Goal: Task Accomplishment & Management: Use online tool/utility

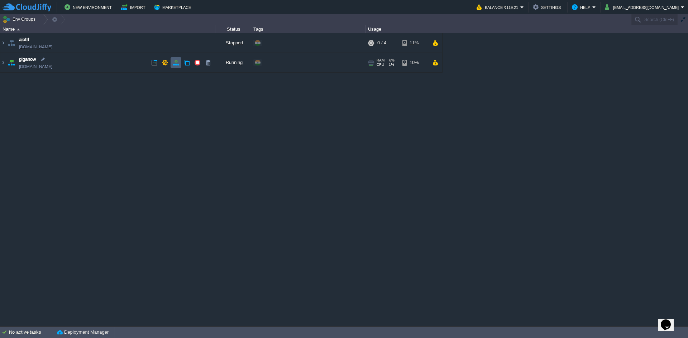
click at [174, 68] on td at bounding box center [175, 62] width 11 height 11
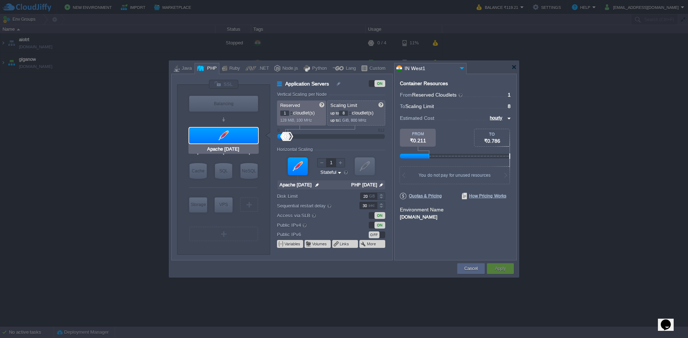
type input "NGINX 1.28.0"
click at [234, 114] on input "NGINX 1.28.0" at bounding box center [220, 117] width 34 height 7
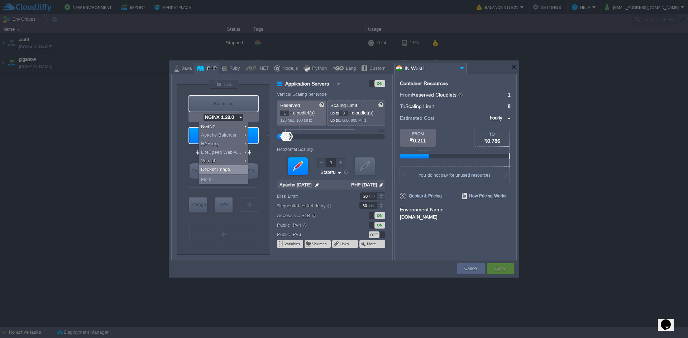
click at [230, 167] on div "Docker Image..." at bounding box center [223, 169] width 49 height 9
type input "Load Balancer"
type input "16"
type input "Docker Image"
type input "Stateless"
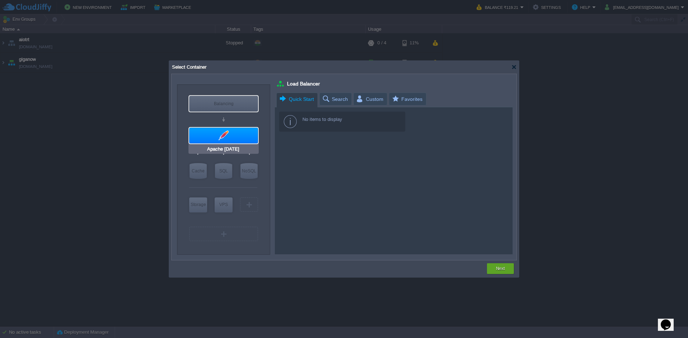
click at [228, 148] on input "Apache [DATE]" at bounding box center [223, 149] width 35 height 7
type input "Apache [DATE]"
click at [240, 138] on div at bounding box center [223, 136] width 69 height 16
type input "Application Servers"
type input "8"
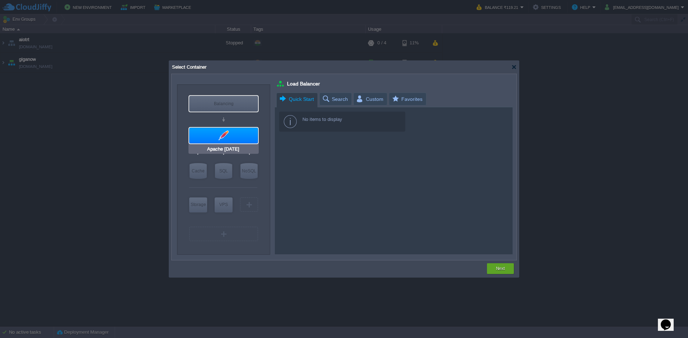
type input "Apache [DATE]"
type input "null"
type input "PHP [DATE]"
type input "Stateful"
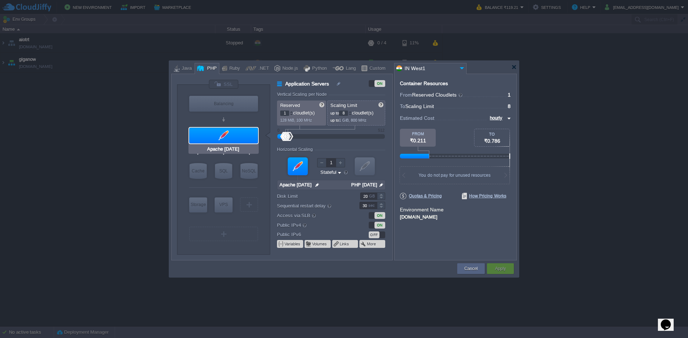
click at [235, 138] on div at bounding box center [223, 136] width 69 height 16
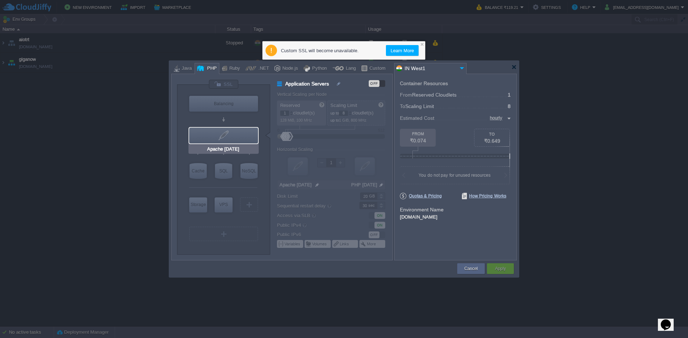
click at [236, 136] on div at bounding box center [223, 136] width 69 height 16
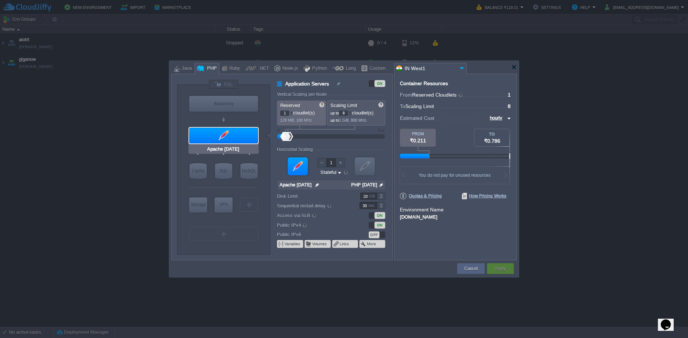
click at [236, 147] on input "Apache [DATE]" at bounding box center [223, 149] width 35 height 7
type input "AlmaLinux 9.6"
click at [252, 203] on div "VM" at bounding box center [249, 205] width 18 height 14
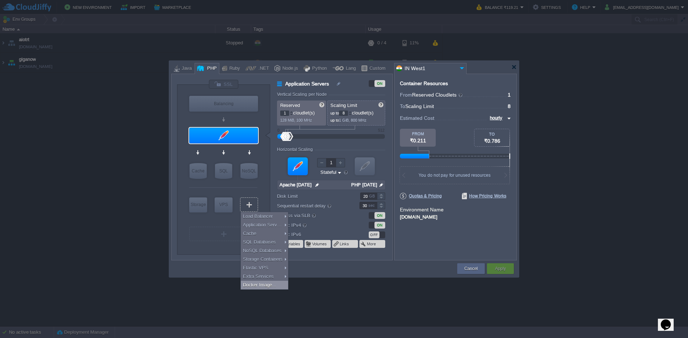
click at [270, 283] on div "Docker Image..." at bounding box center [264, 285] width 47 height 9
type input "Docker Image"
type input "16"
type input "Docker Image"
type input "Stateless"
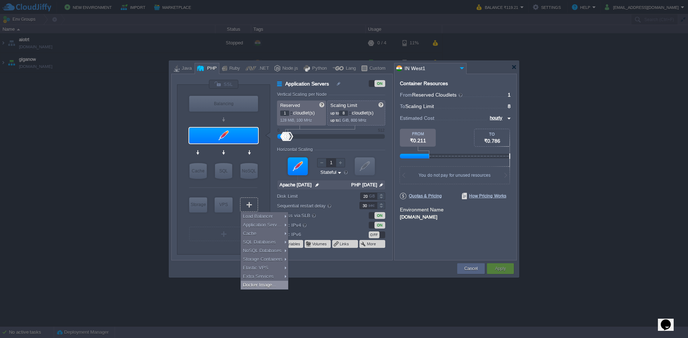
type input "Docker Image"
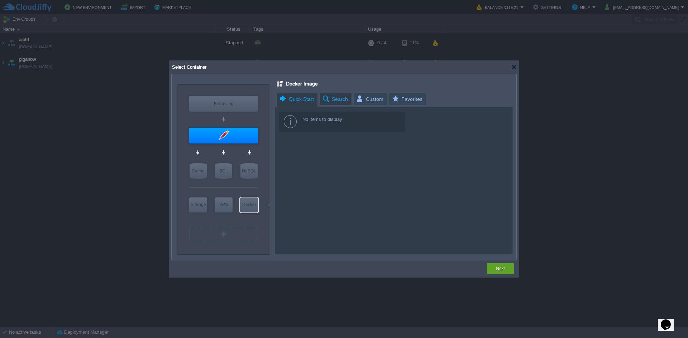
type input "Select Image"
click at [333, 93] on span "Search" at bounding box center [335, 99] width 26 height 12
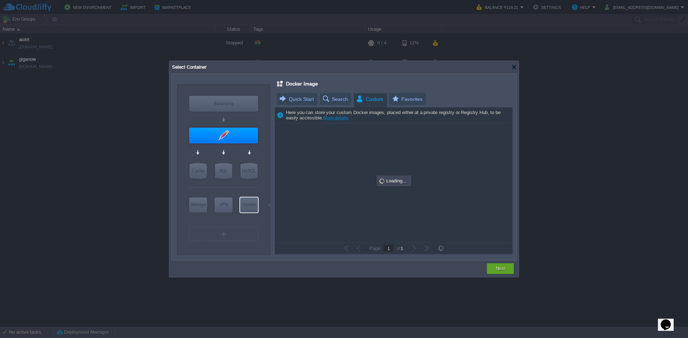
click at [372, 98] on span "Custom" at bounding box center [370, 99] width 28 height 13
click at [396, 98] on span "Favorites" at bounding box center [406, 99] width 31 height 13
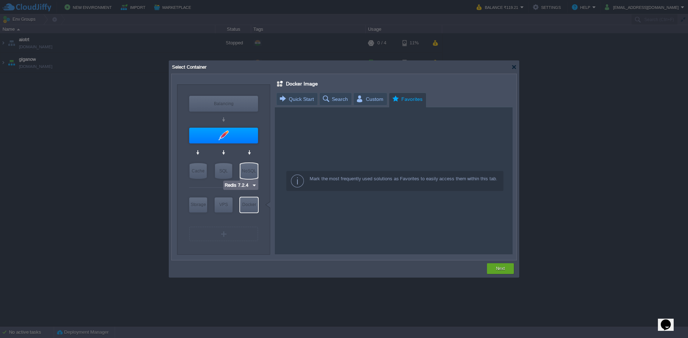
type input "AlmaLinux 9.6"
click at [210, 233] on div "VM" at bounding box center [223, 234] width 69 height 14
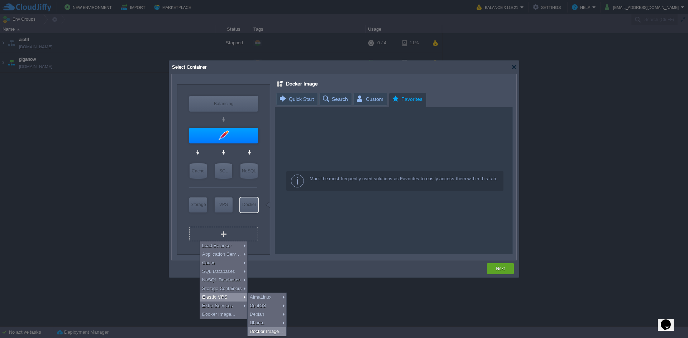
click at [262, 330] on div "Docker Image..." at bounding box center [266, 332] width 39 height 9
type input "Docker Image 2"
type input "Stateful"
type input "Docker Image 2"
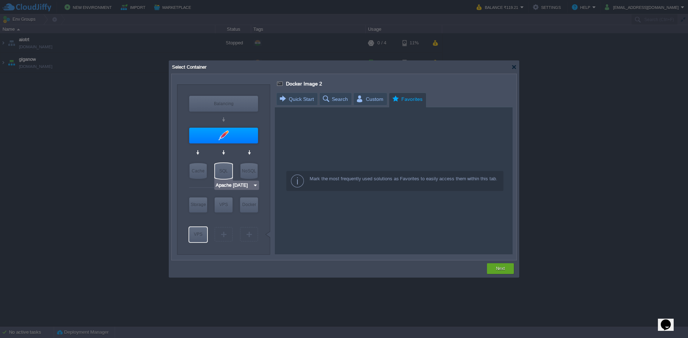
type input "Docker Image"
type input "Select Image"
click at [228, 110] on div "Balancing" at bounding box center [223, 104] width 69 height 16
type input "Load Balancer"
type input "Stateless"
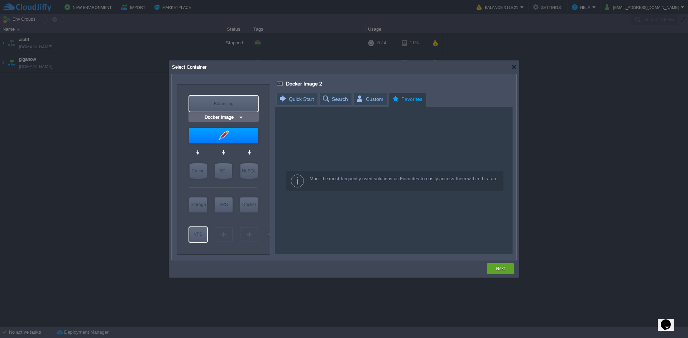
type input "Load Balancer"
type input "Docker Image"
click at [515, 66] on div at bounding box center [513, 66] width 5 height 5
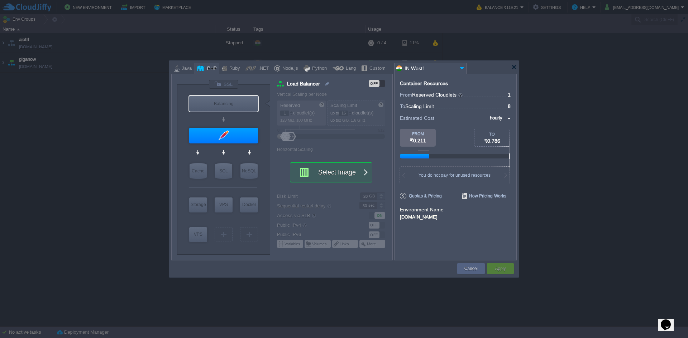
click at [329, 174] on button "Select Image" at bounding box center [327, 172] width 64 height 19
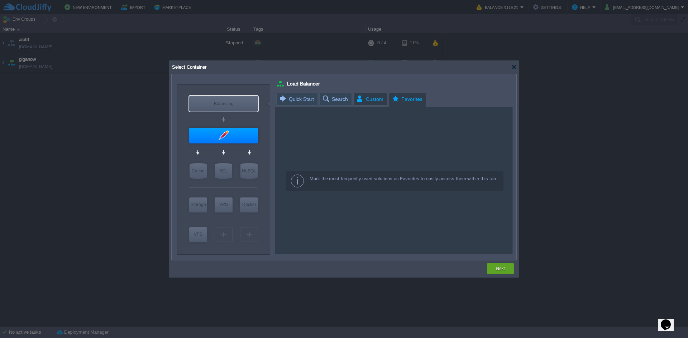
click at [370, 101] on span "Custom" at bounding box center [370, 99] width 28 height 12
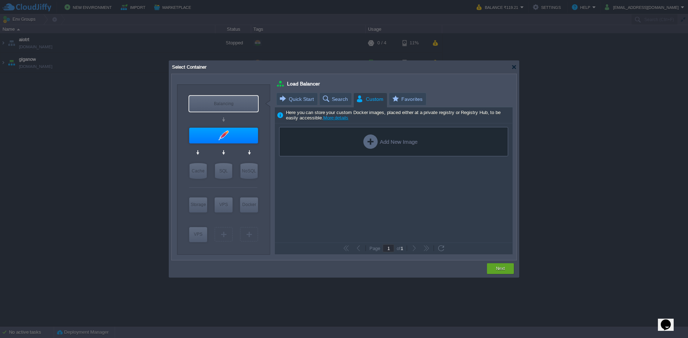
click at [386, 147] on div "Add New Image" at bounding box center [390, 142] width 54 height 14
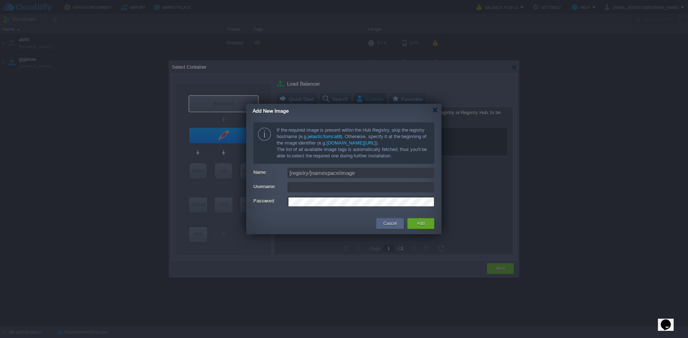
type input "[EMAIL_ADDRESS][DOMAIN_NAME]"
click at [432, 113] on div "Add New Image" at bounding box center [346, 111] width 189 height 15
click at [437, 107] on div "Add New Image" at bounding box center [346, 111] width 189 height 15
click at [435, 115] on div "Add New Image" at bounding box center [346, 111] width 189 height 15
click at [391, 226] on button "Cancel" at bounding box center [389, 223] width 13 height 7
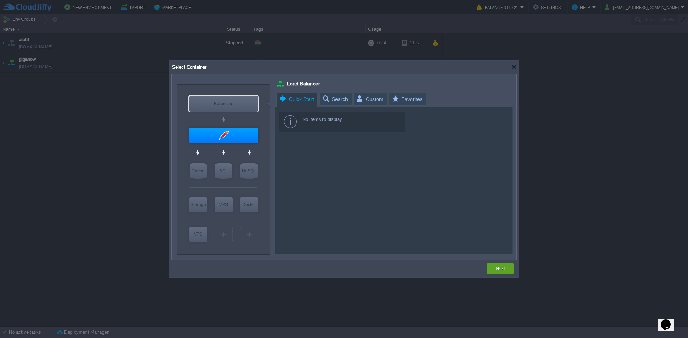
click at [311, 100] on span "Quick Start" at bounding box center [296, 99] width 35 height 13
click at [512, 67] on div at bounding box center [513, 66] width 5 height 5
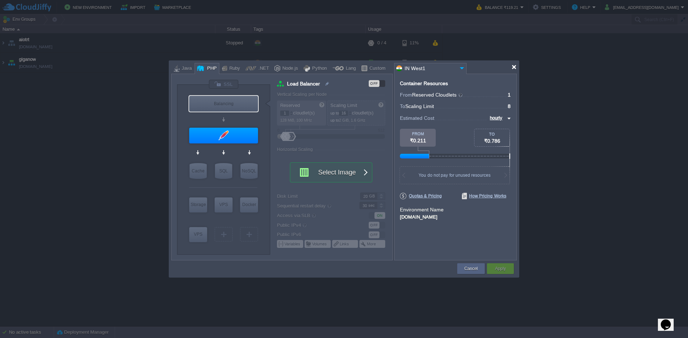
click at [516, 68] on div at bounding box center [513, 66] width 5 height 5
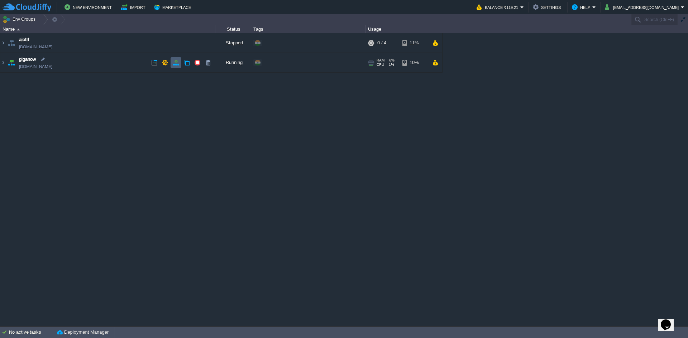
click at [172, 62] on td at bounding box center [175, 62] width 11 height 11
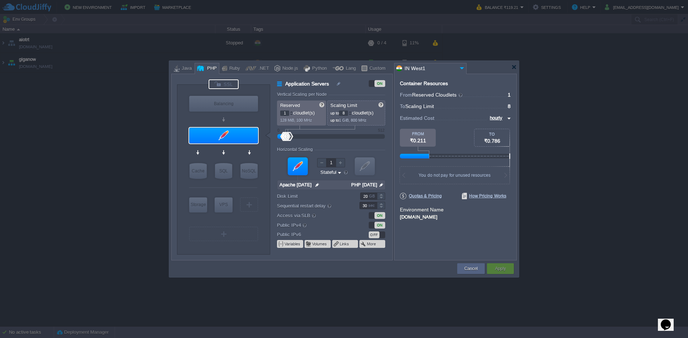
click at [219, 83] on div at bounding box center [223, 85] width 30 height 10
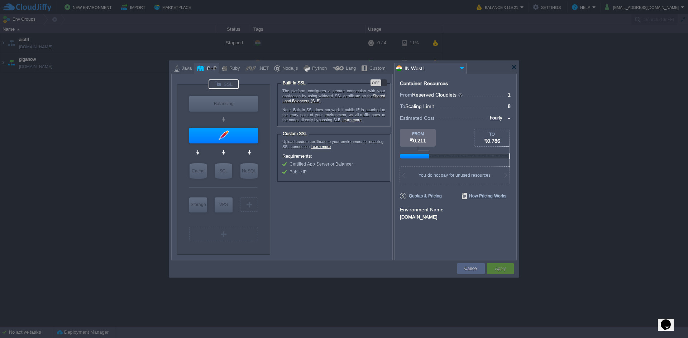
click at [374, 81] on div "OFF" at bounding box center [375, 83] width 11 height 7
click at [374, 81] on div "ON" at bounding box center [378, 83] width 16 height 7
click at [514, 69] on div at bounding box center [513, 66] width 5 height 5
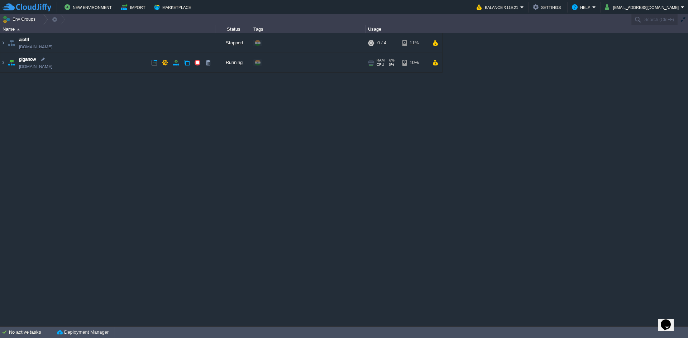
click at [96, 61] on td "giganow [DOMAIN_NAME]" at bounding box center [107, 63] width 215 height 20
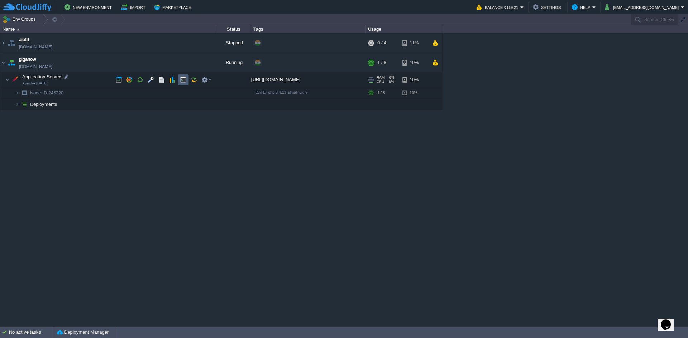
click at [180, 77] on td at bounding box center [183, 79] width 11 height 11
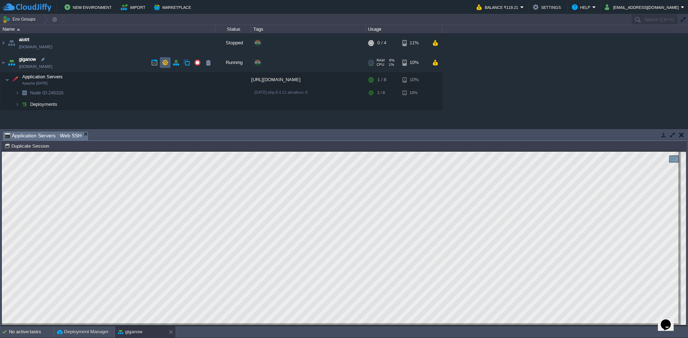
click at [166, 63] on button "button" at bounding box center [165, 62] width 6 height 6
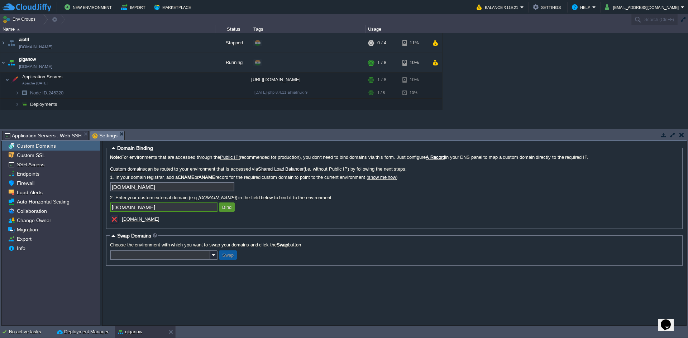
type input "[DOMAIN_NAME]"
click at [225, 210] on button "Bind" at bounding box center [227, 207] width 14 height 6
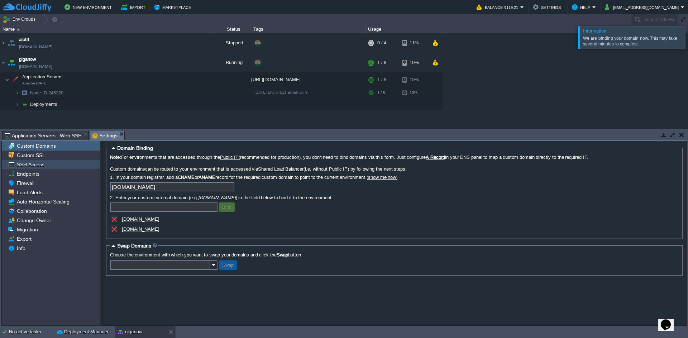
click at [65, 161] on div "SSH Access" at bounding box center [51, 164] width 98 height 9
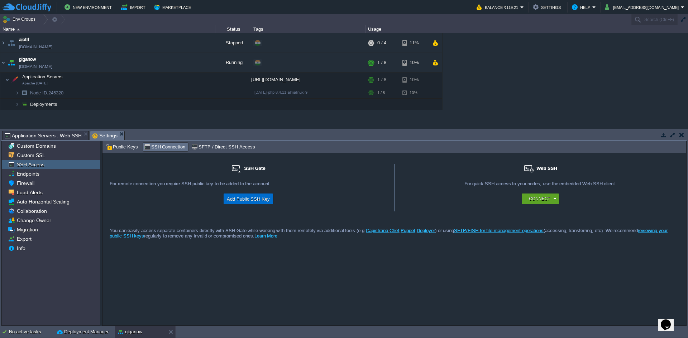
click at [257, 201] on button "Add Public SSH Key" at bounding box center [248, 199] width 47 height 9
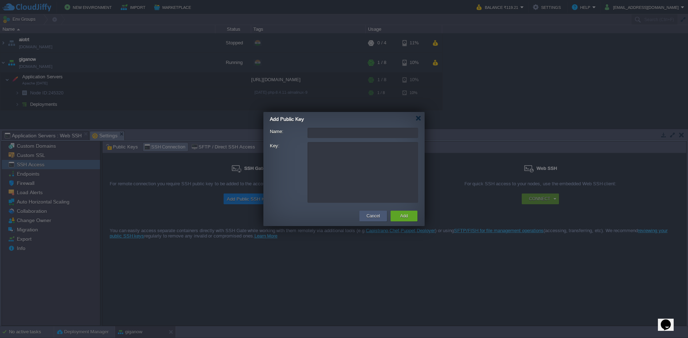
click at [377, 218] on button "Cancel" at bounding box center [372, 216] width 13 height 7
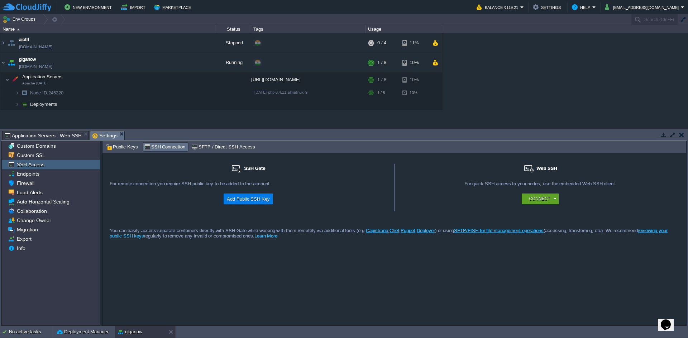
click at [121, 135] on em "Settings" at bounding box center [108, 135] width 32 height 9
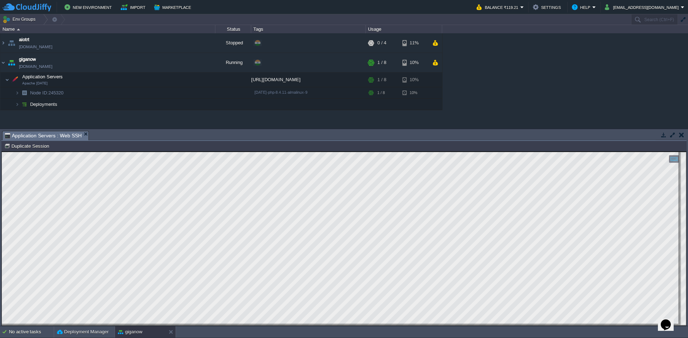
click at [668, 319] on icon "Opens Chat This icon Opens the chat window." at bounding box center [665, 324] width 11 height 11
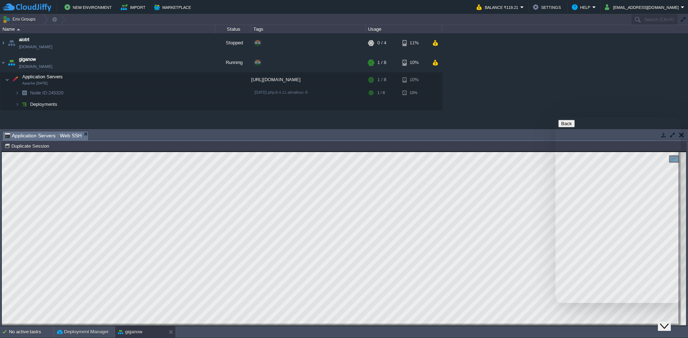
type input "surendra"
type input "surendra.pleach@gmail.com"
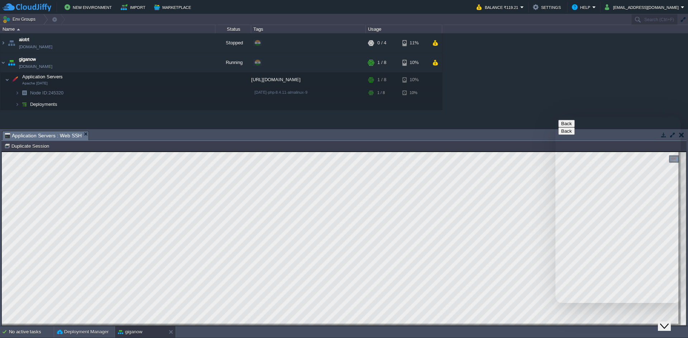
type input "[EMAIL_ADDRESS][DOMAIN_NAME]"
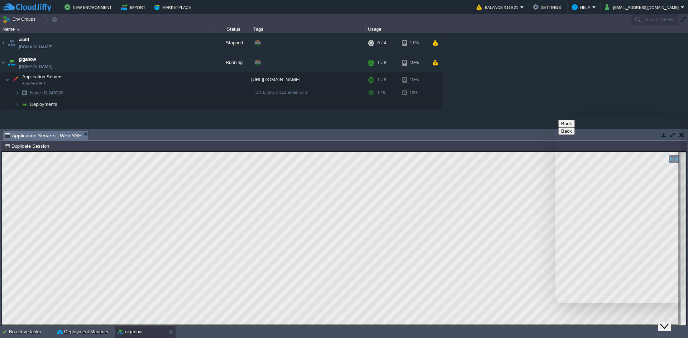
type input "91965293415"
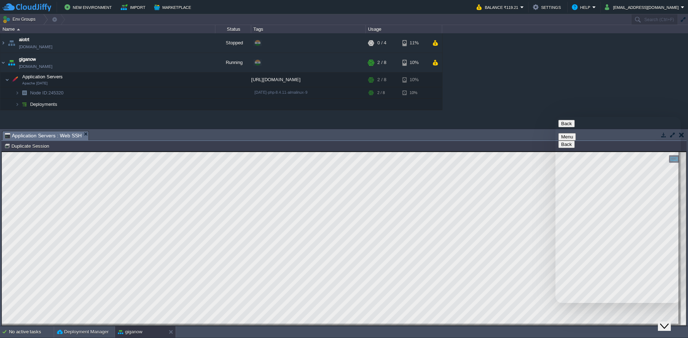
type textarea "9550789673A@a"
drag, startPoint x: 659, startPoint y: 258, endPoint x: 644, endPoint y: 269, distance: 18.8
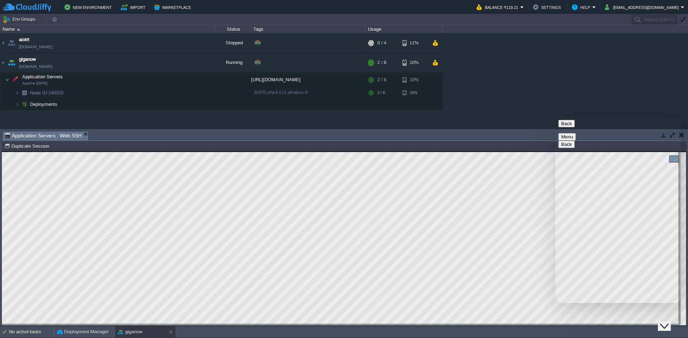
drag, startPoint x: 669, startPoint y: 259, endPoint x: 627, endPoint y: 262, distance: 41.3
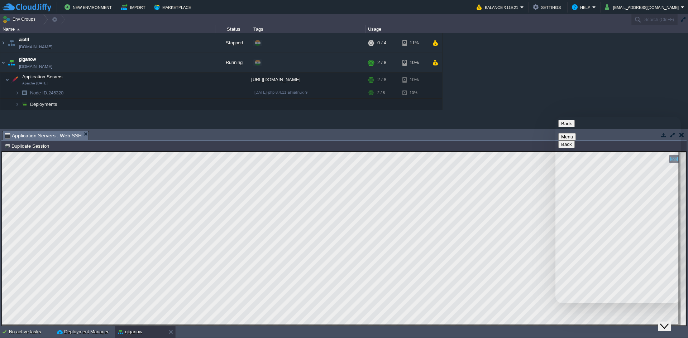
drag, startPoint x: 631, startPoint y: 257, endPoint x: 625, endPoint y: 266, distance: 10.1
click at [576, 133] on button "Menu" at bounding box center [567, 137] width 18 height 8
click at [555, 117] on textarea at bounding box center [555, 117] width 0 height 0
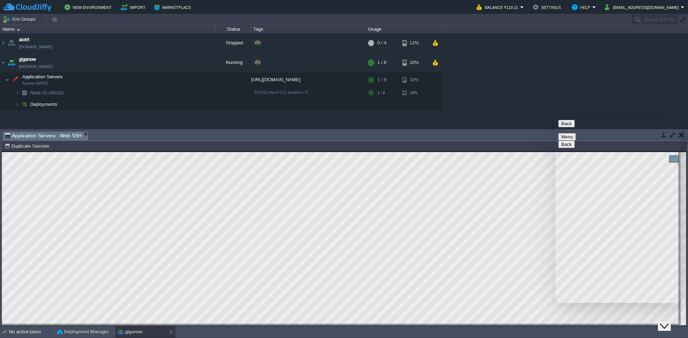
type textarea "hii are you there"
click at [668, 322] on icon "Close Chat This icon closes the chat window." at bounding box center [664, 326] width 9 height 9
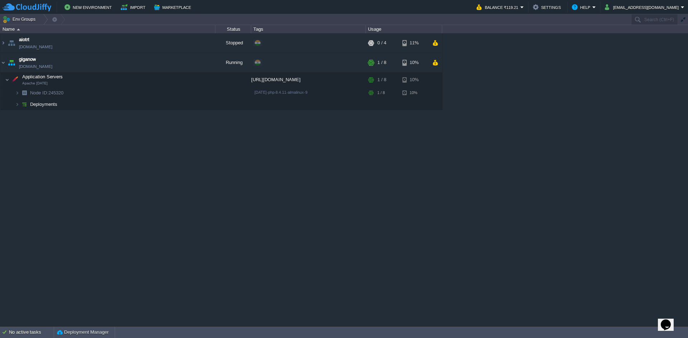
click at [669, 320] on icon "Chat widget" at bounding box center [665, 325] width 10 height 11
click at [668, 322] on icon "Close Chat This icon closes the chat window." at bounding box center [664, 326] width 9 height 9
click at [194, 90] on td at bounding box center [193, 92] width 11 height 11
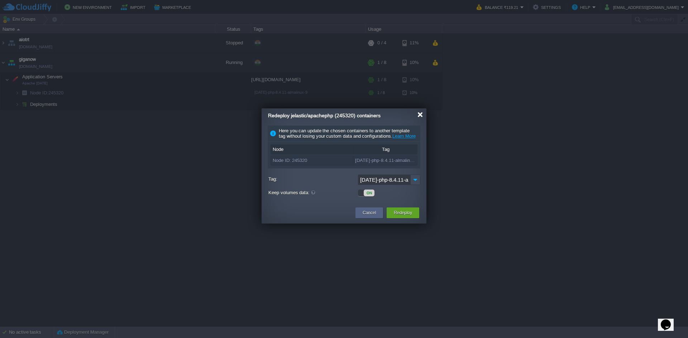
click at [419, 116] on div at bounding box center [419, 114] width 5 height 5
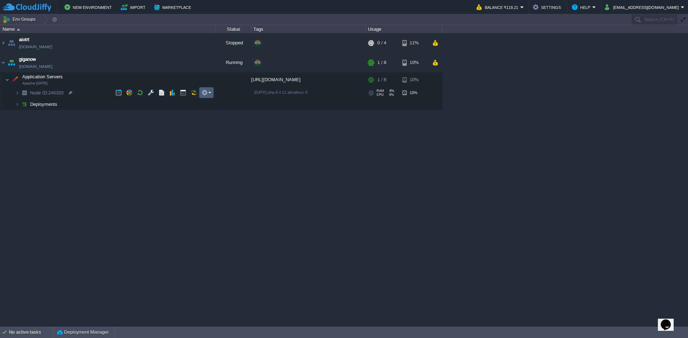
click at [204, 91] on button "button" at bounding box center [204, 93] width 6 height 6
click at [208, 102] on link "SFTP / Direct SSH Access" at bounding box center [237, 104] width 73 height 8
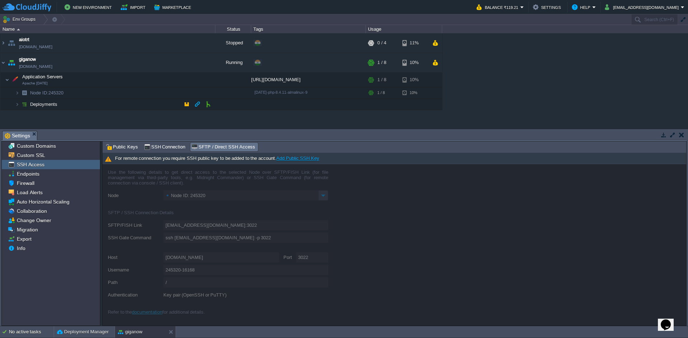
click at [306, 158] on link "Add Public SSH Key" at bounding box center [297, 158] width 43 height 5
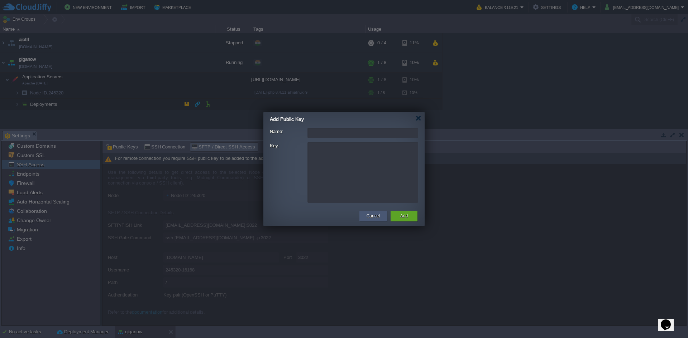
click at [370, 213] on button "Cancel" at bounding box center [372, 216] width 13 height 7
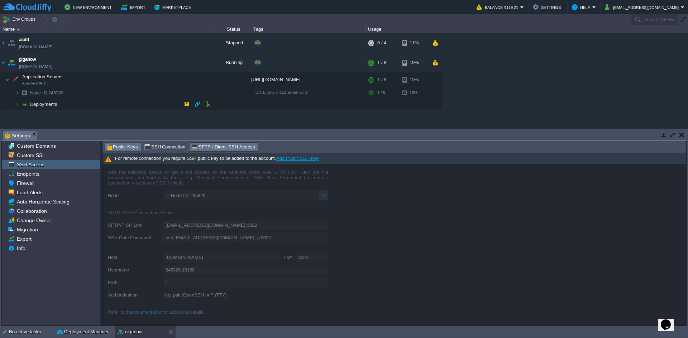
click at [114, 147] on span "Public Keys" at bounding box center [122, 147] width 32 height 8
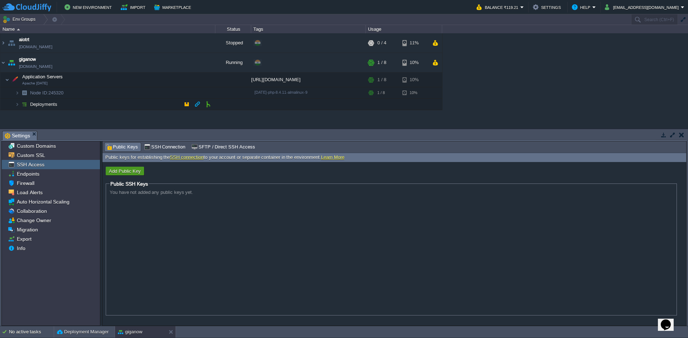
click at [139, 170] on button "Add Public Key" at bounding box center [125, 171] width 36 height 6
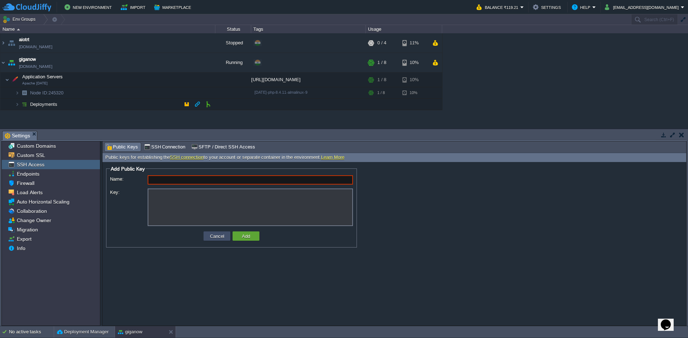
click at [221, 237] on button "Cancel" at bounding box center [217, 236] width 19 height 6
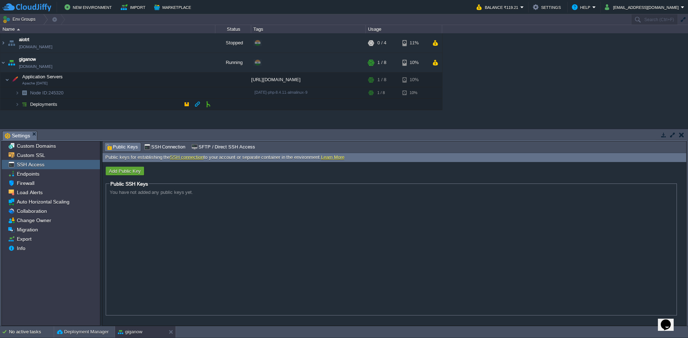
click at [201, 192] on div "You have not added any public keys yet." at bounding box center [391, 192] width 563 height 5
click at [178, 148] on span "SSH Connection" at bounding box center [165, 147] width 42 height 8
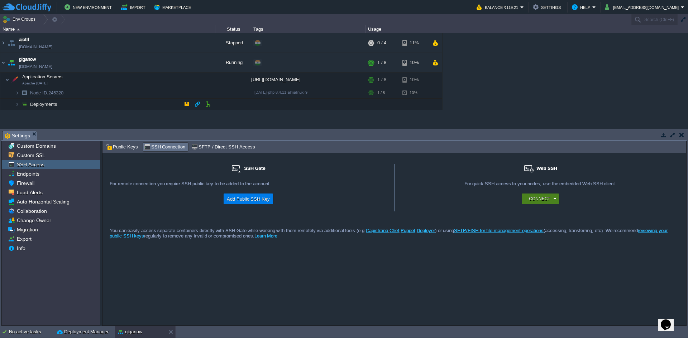
click at [551, 199] on div "Connect" at bounding box center [541, 199] width 29 height 11
click at [529, 261] on div "SSH Gate For remote connection you require SSH public key to be added to the ac…" at bounding box center [393, 239] width 583 height 173
click at [668, 328] on button "Opens Chat This icon Opens the chat window." at bounding box center [666, 325] width 16 height 12
click at [576, 133] on button "Menu" at bounding box center [567, 137] width 18 height 8
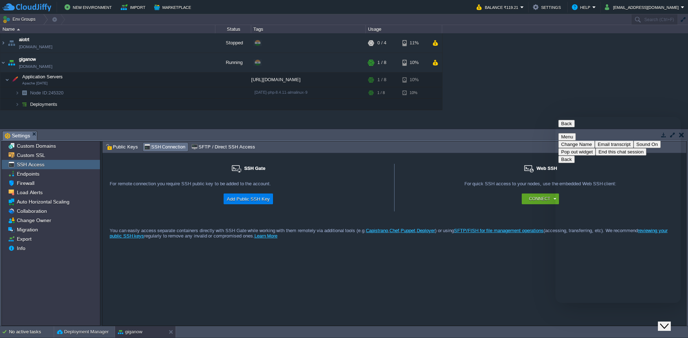
click at [664, 327] on button "Close Chat This icon closes the chat window." at bounding box center [664, 326] width 13 height 9
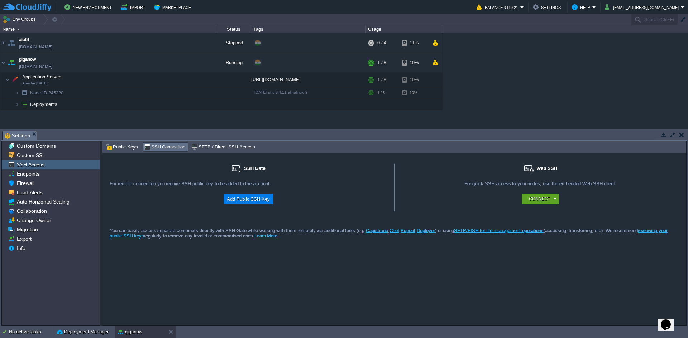
click at [33, 136] on em "Settings" at bounding box center [21, 135] width 32 height 9
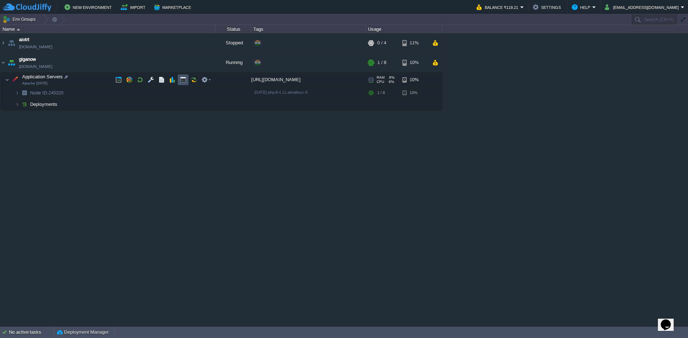
click at [180, 82] on button "button" at bounding box center [183, 80] width 6 height 6
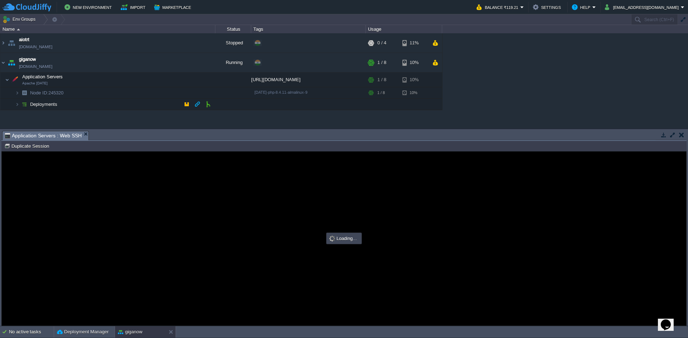
type input "#000000"
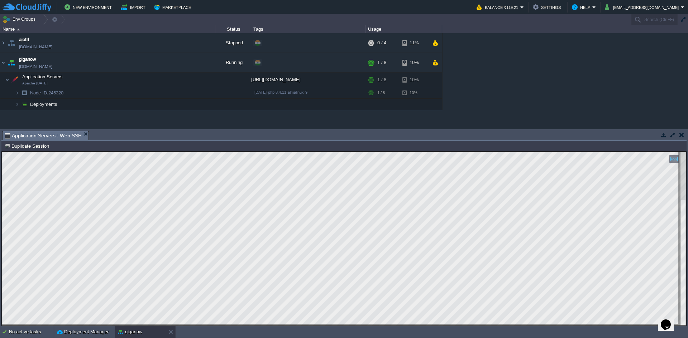
drag, startPoint x: 80, startPoint y: 133, endPoint x: 83, endPoint y: 133, distance: 3.6
click at [80, 133] on em "Application Servers : Web SSH" at bounding box center [47, 135] width 84 height 9
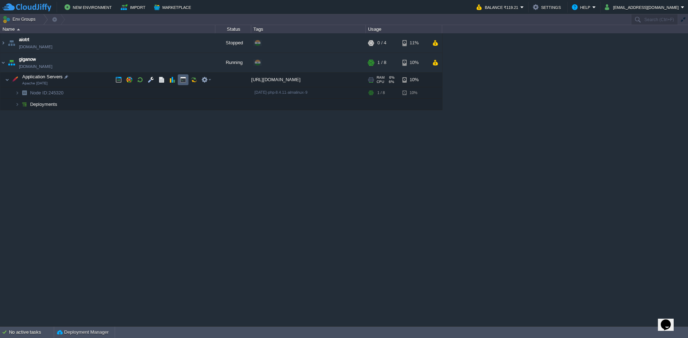
click at [182, 81] on button "button" at bounding box center [183, 80] width 6 height 6
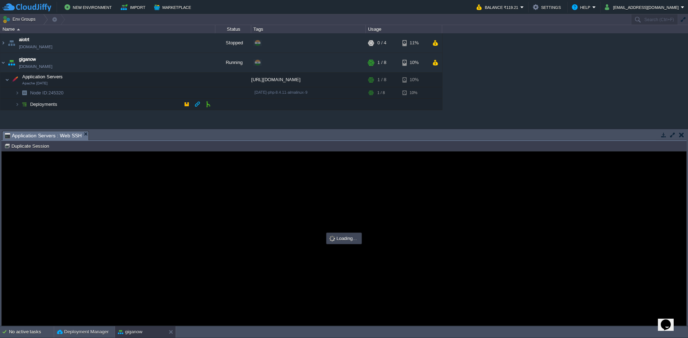
type input "#000000"
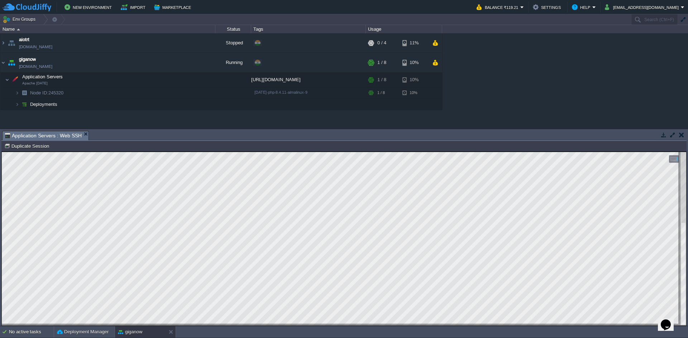
click at [2, 152] on html "Copy: Ctrl + Shift + C Paste: Ctrl + V Settings: Ctrl + Shift + Alt 0" at bounding box center [344, 152] width 684 height 0
click at [130, 81] on button "button" at bounding box center [129, 80] width 6 height 6
click at [138, 80] on button "button" at bounding box center [140, 80] width 6 height 6
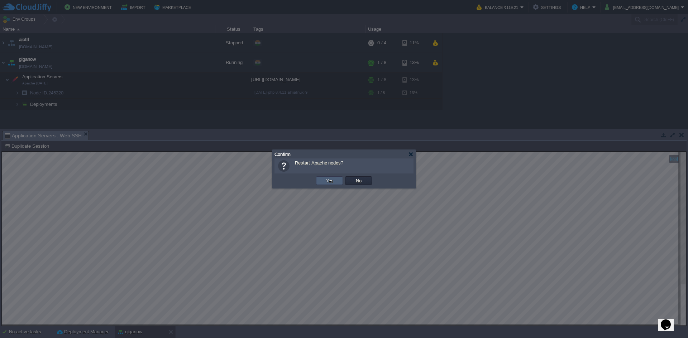
click at [333, 181] on button "Yes" at bounding box center [329, 181] width 12 height 6
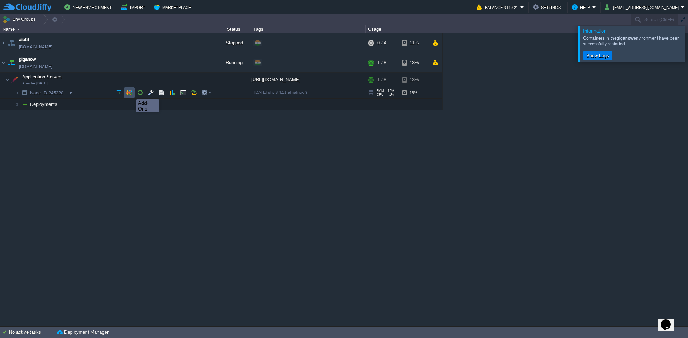
click at [131, 93] on button "button" at bounding box center [129, 93] width 6 height 6
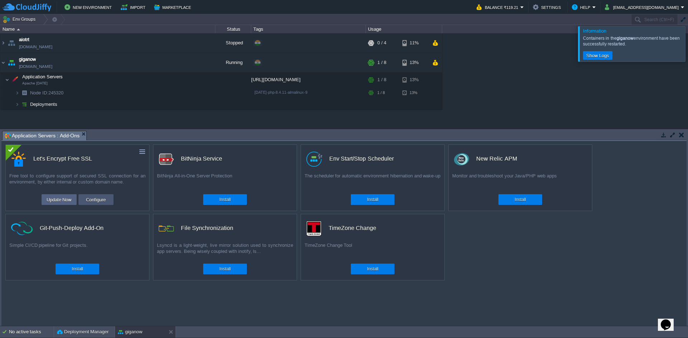
click at [85, 199] on button "Configure" at bounding box center [96, 200] width 24 height 9
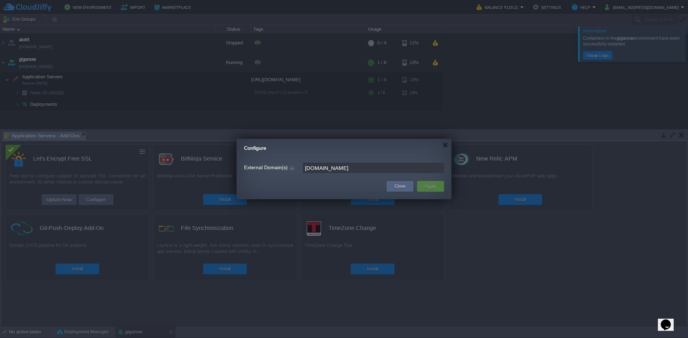
click at [361, 167] on input "[DOMAIN_NAME]" at bounding box center [373, 168] width 141 height 10
click at [332, 170] on input "[DOMAIN_NAME],[DOMAIN_NAME]" at bounding box center [373, 168] width 141 height 10
click at [331, 155] on div "External Domain(s) giganow.in ide.giganow.in" at bounding box center [343, 166] width 215 height 24
click at [370, 172] on input "giganow.in ide.giganow.in" at bounding box center [373, 168] width 141 height 10
paste input ","
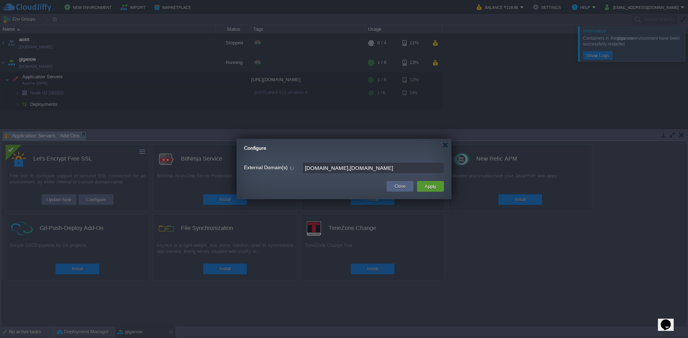
type input "[DOMAIN_NAME],[DOMAIN_NAME]"
click at [427, 186] on button "Apply" at bounding box center [430, 186] width 16 height 9
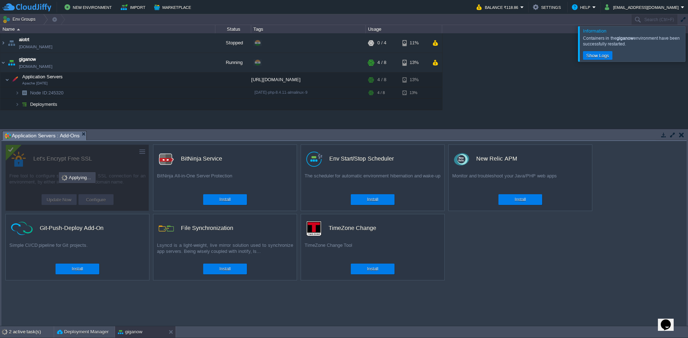
click at [662, 135] on button "button" at bounding box center [663, 135] width 6 height 6
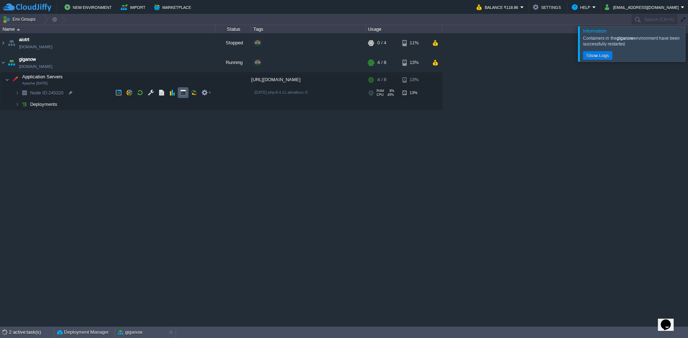
click at [178, 91] on td at bounding box center [183, 92] width 11 height 11
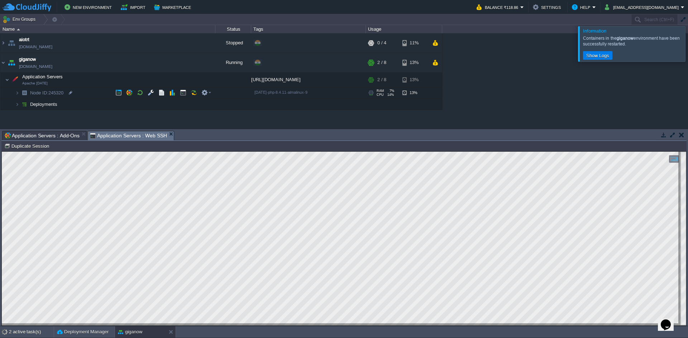
click at [88, 93] on td "Node ID: 245320" at bounding box center [107, 92] width 215 height 11
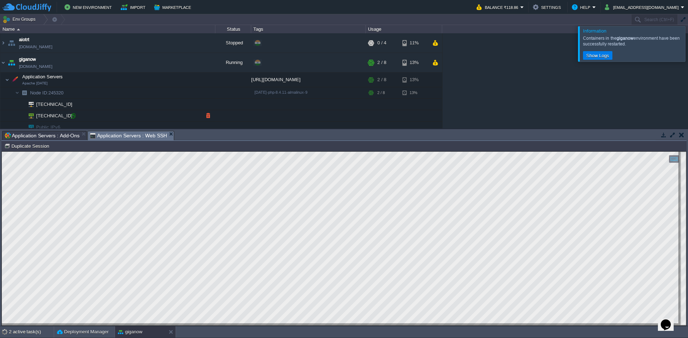
click at [75, 116] on div at bounding box center [73, 116] width 6 height 6
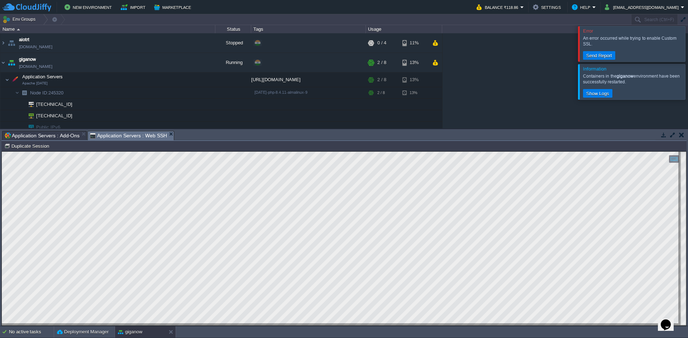
click at [2, 152] on html "Copy: Ctrl + Shift + C Paste: Ctrl + V Settings: Ctrl + Shift + Alt 0" at bounding box center [344, 152] width 684 height 0
click at [687, 38] on div at bounding box center [696, 43] width 0 height 35
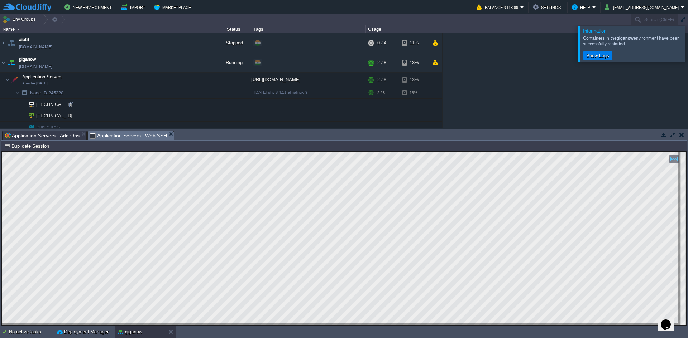
scroll to position [16, 0]
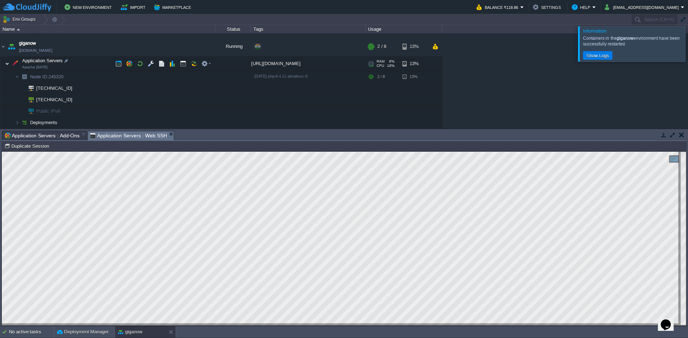
click at [8, 64] on img at bounding box center [7, 64] width 4 height 14
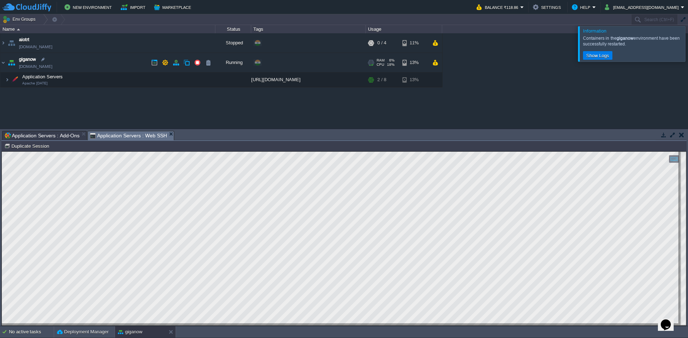
scroll to position [0, 0]
click at [3, 62] on img at bounding box center [3, 62] width 6 height 19
click at [2, 63] on img at bounding box center [3, 62] width 6 height 19
click at [129, 76] on td at bounding box center [129, 79] width 11 height 11
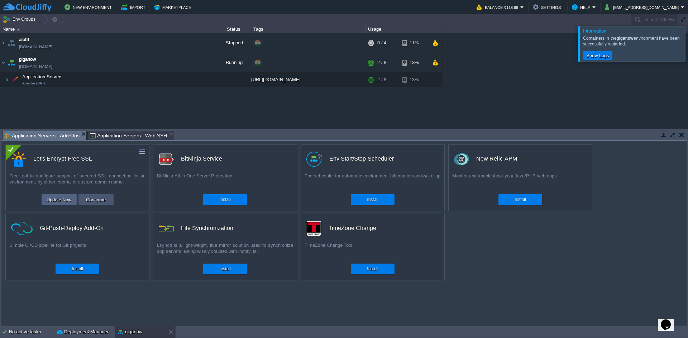
click at [99, 198] on button "Configure" at bounding box center [96, 200] width 24 height 9
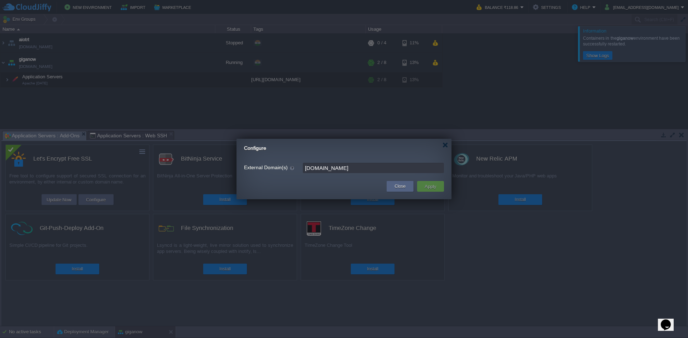
click at [347, 168] on input "[DOMAIN_NAME]" at bounding box center [373, 168] width 141 height 10
type input "[DOMAIN_NAME],[DOMAIN_NAME]"
click at [430, 183] on button "Apply" at bounding box center [430, 186] width 16 height 9
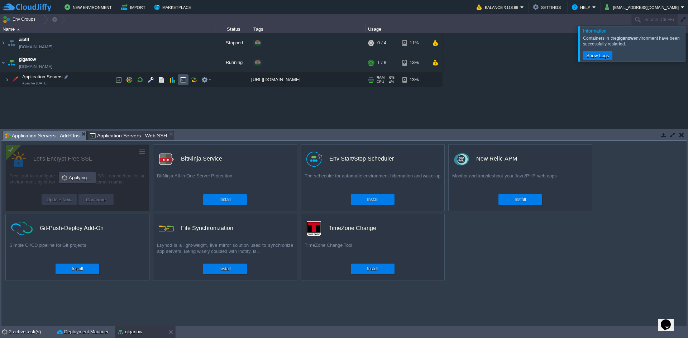
click at [183, 77] on button "button" at bounding box center [183, 80] width 6 height 6
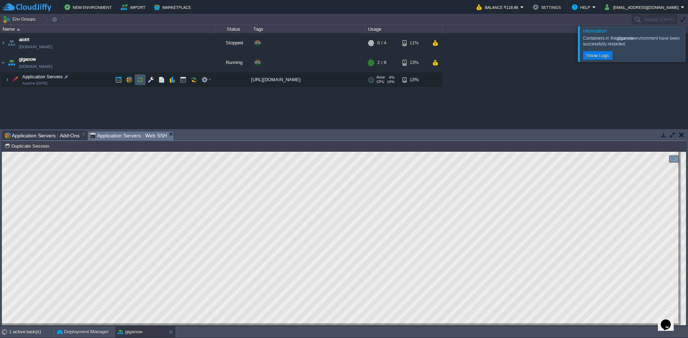
click at [137, 80] on button "button" at bounding box center [140, 80] width 6 height 6
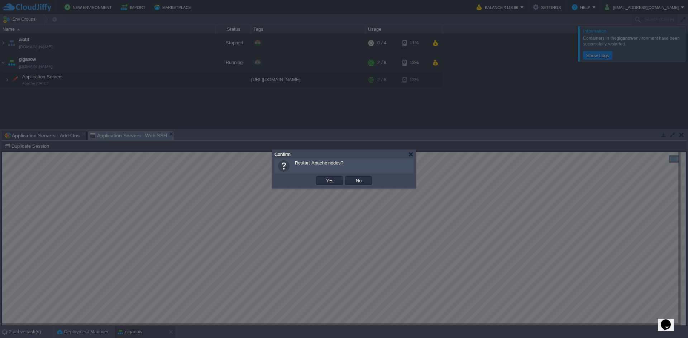
click at [337, 187] on div "OK Yes No Cancel" at bounding box center [343, 181] width 139 height 15
click at [336, 186] on td "Yes" at bounding box center [329, 180] width 29 height 11
click at [334, 183] on button "Yes" at bounding box center [329, 181] width 12 height 6
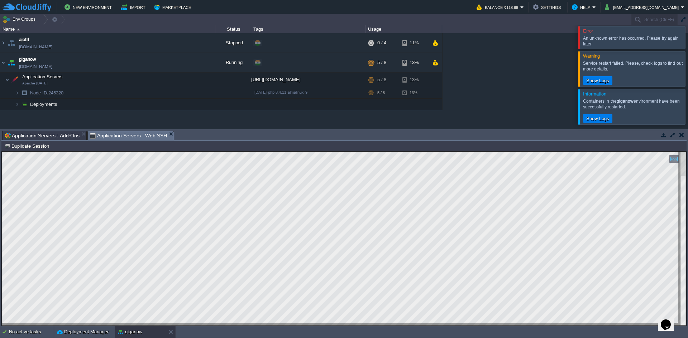
click at [687, 41] on div at bounding box center [696, 37] width 0 height 22
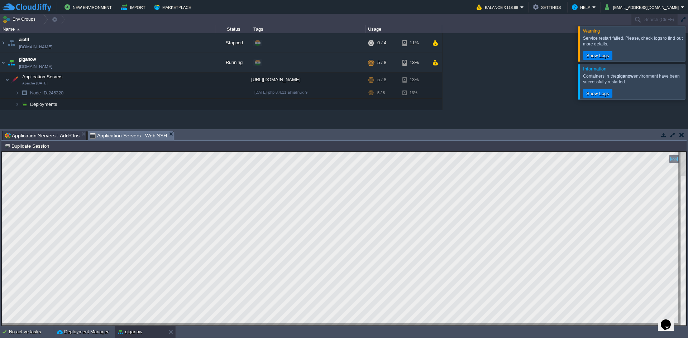
click at [687, 47] on div at bounding box center [696, 43] width 0 height 35
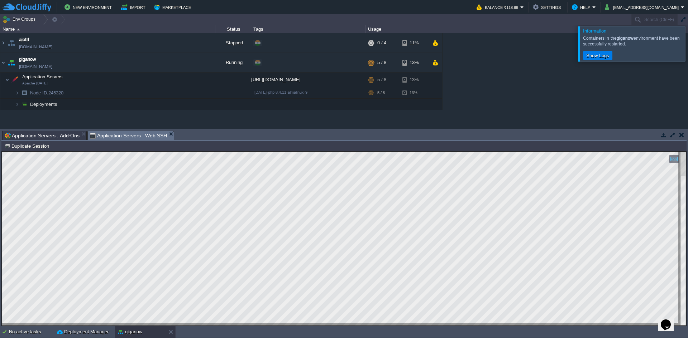
click at [687, 55] on div at bounding box center [696, 43] width 0 height 35
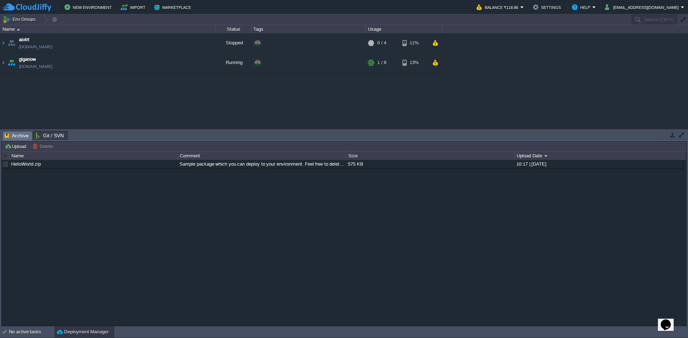
click at [671, 137] on button "button" at bounding box center [672, 135] width 6 height 6
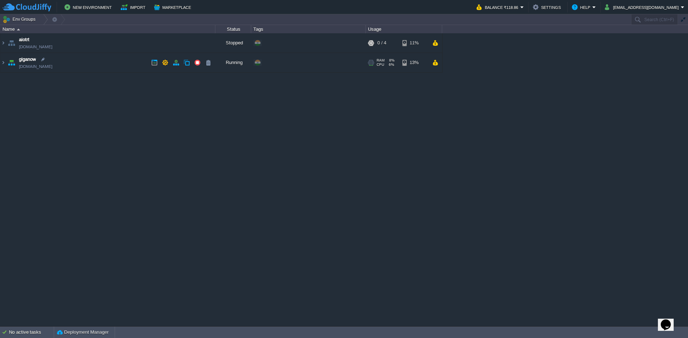
click at [140, 60] on td "giganow [DOMAIN_NAME]" at bounding box center [107, 63] width 215 height 20
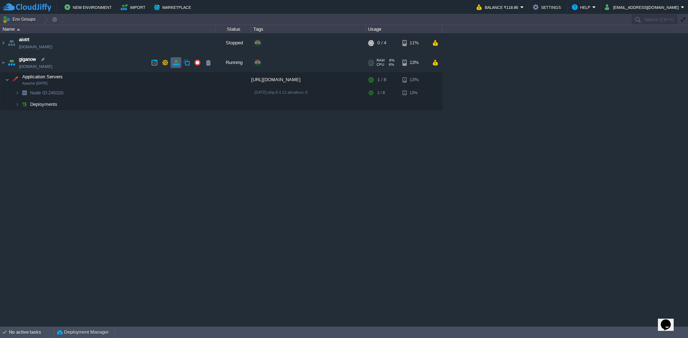
click at [174, 60] on button "button" at bounding box center [176, 62] width 6 height 6
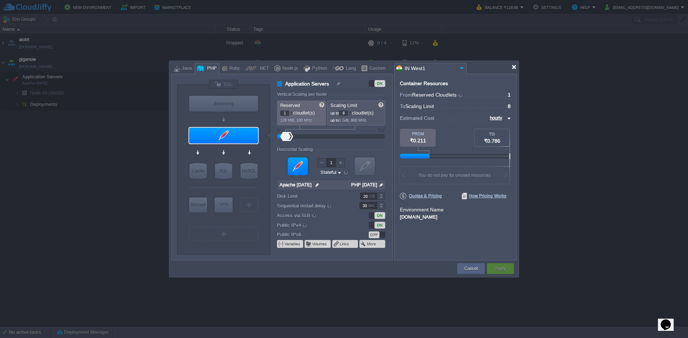
click at [515, 66] on div at bounding box center [513, 66] width 5 height 5
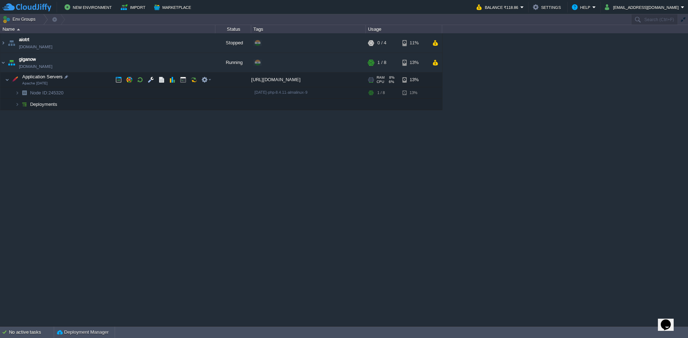
click at [373, 81] on div at bounding box center [372, 80] width 3 height 0
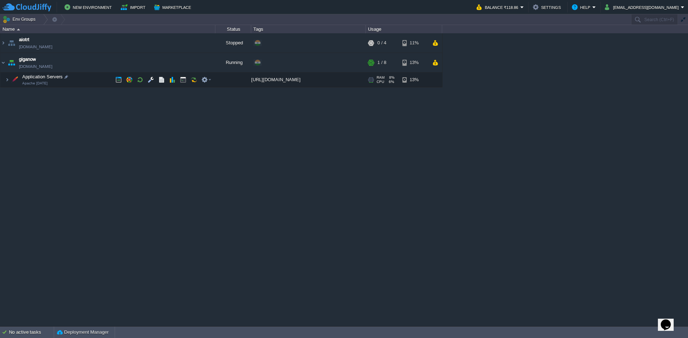
click at [13, 74] on img at bounding box center [15, 80] width 10 height 14
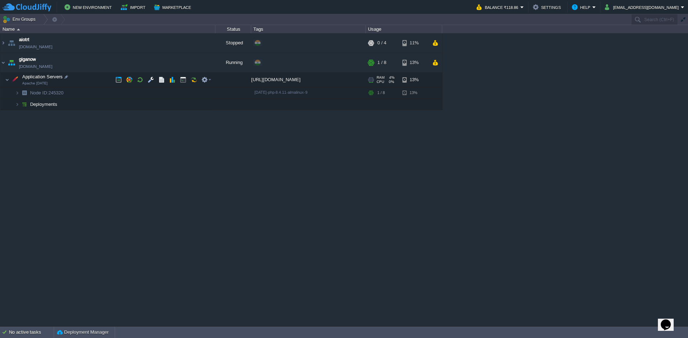
click at [380, 82] on span "CPU" at bounding box center [380, 82] width 8 height 4
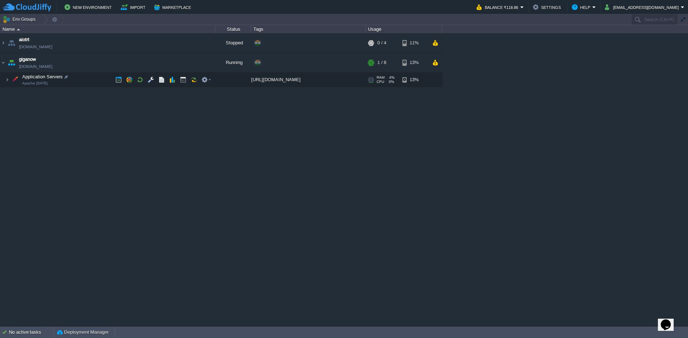
click at [381, 81] on span "CPU" at bounding box center [380, 82] width 8 height 4
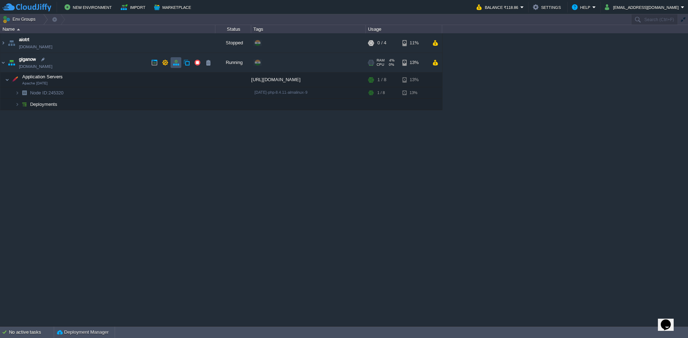
click at [176, 61] on button "button" at bounding box center [176, 62] width 6 height 6
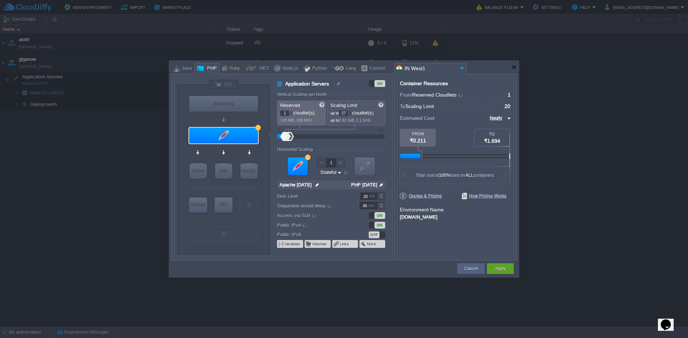
click at [352, 111] on div at bounding box center [350, 112] width 4 height 3
click at [352, 112] on div at bounding box center [350, 112] width 4 height 3
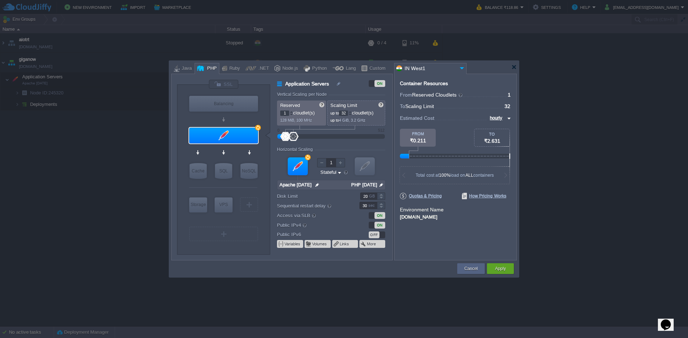
click at [352, 112] on div at bounding box center [350, 112] width 4 height 3
type input "32"
click at [352, 116] on div at bounding box center [350, 115] width 4 height 3
click at [290, 112] on div at bounding box center [291, 112] width 4 height 3
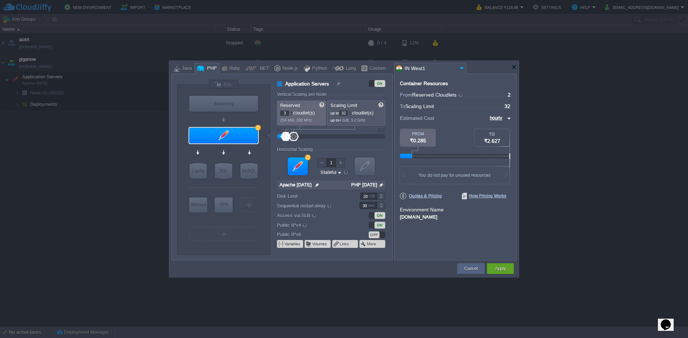
click at [290, 112] on div at bounding box center [291, 112] width 4 height 3
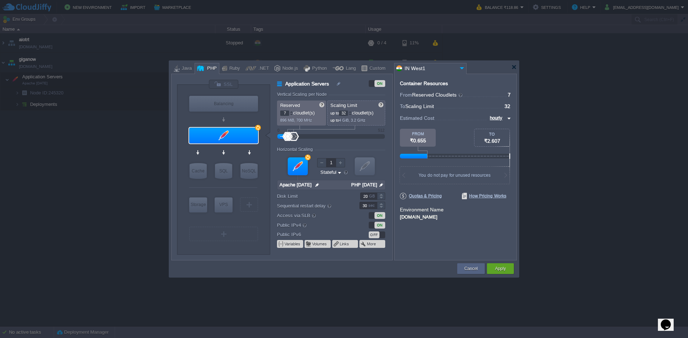
type input "8"
click at [290, 112] on div at bounding box center [291, 112] width 4 height 3
click at [498, 269] on button "Apply" at bounding box center [500, 268] width 11 height 7
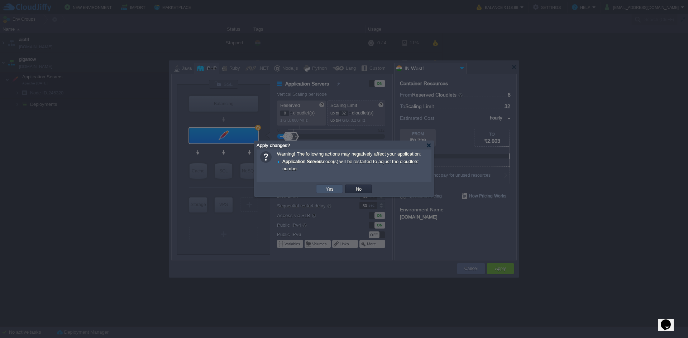
click at [329, 187] on button "Yes" at bounding box center [329, 189] width 12 height 6
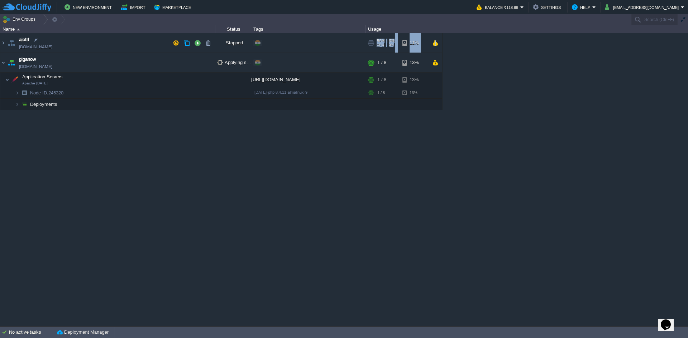
click at [439, 46] on div "RAM 0% CPU 0% 0 / 4 11%" at bounding box center [404, 42] width 76 height 19
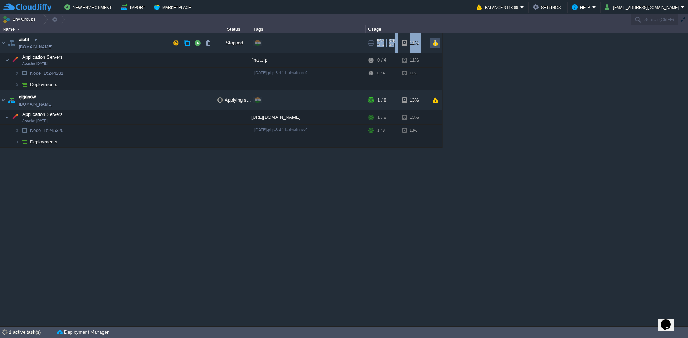
click at [435, 40] on button "button" at bounding box center [435, 43] width 6 height 6
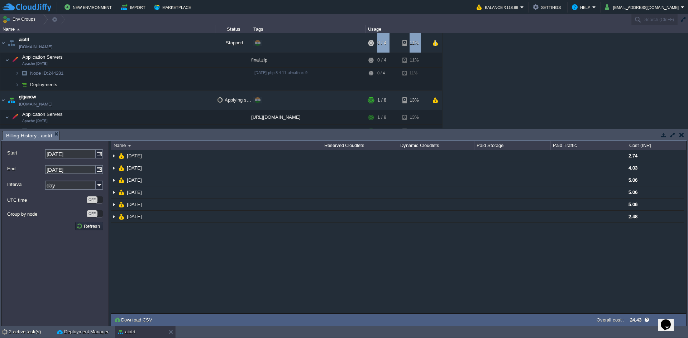
click at [683, 134] on button "button" at bounding box center [681, 135] width 5 height 6
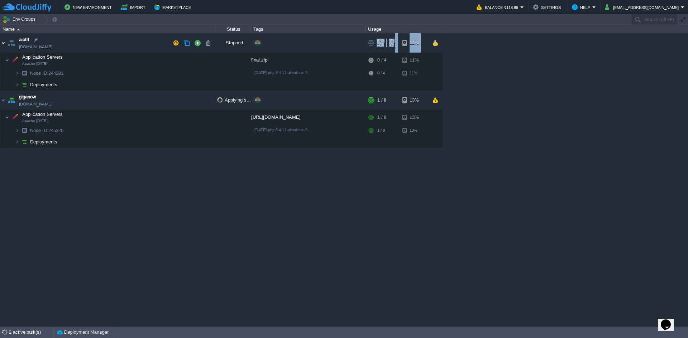
click at [3, 49] on img at bounding box center [3, 42] width 6 height 19
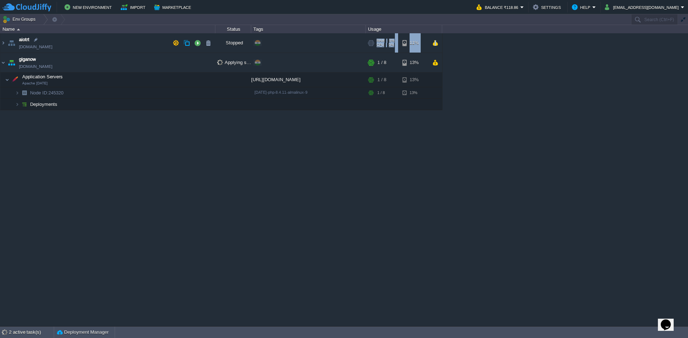
click at [9, 44] on img at bounding box center [11, 42] width 10 height 19
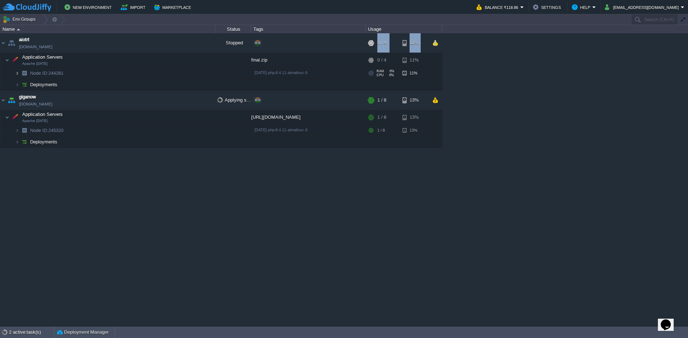
click at [18, 77] on img at bounding box center [17, 73] width 4 height 11
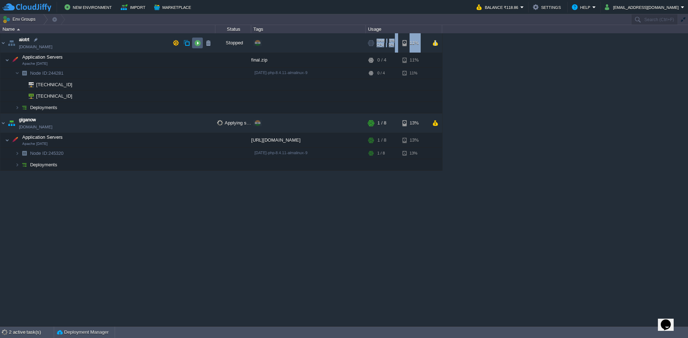
click at [194, 43] on button "button" at bounding box center [197, 43] width 6 height 6
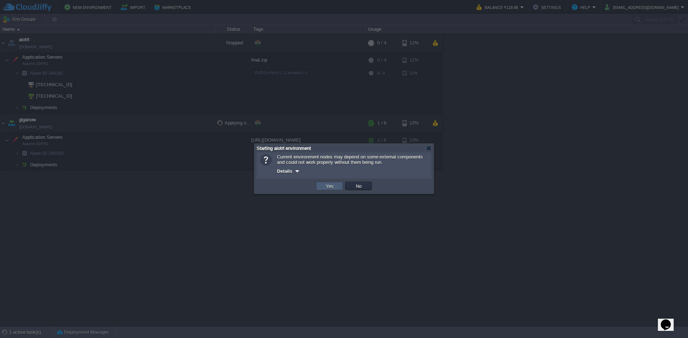
click at [326, 184] on td "Yes" at bounding box center [329, 186] width 27 height 9
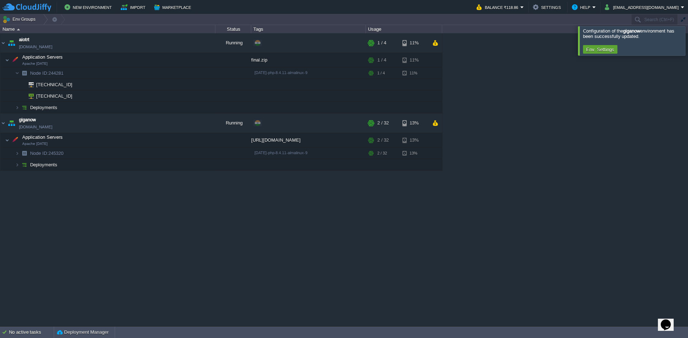
click at [687, 33] on div at bounding box center [696, 40] width 0 height 29
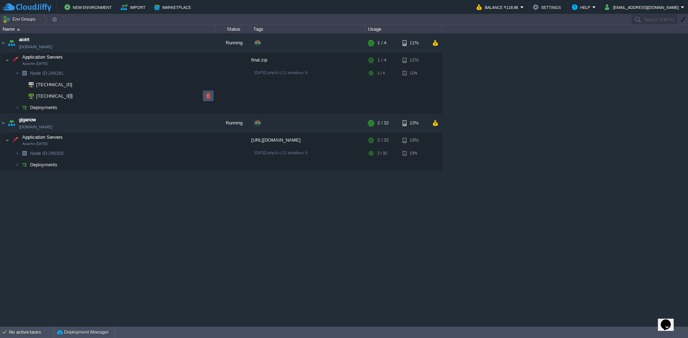
click at [210, 96] on button "button" at bounding box center [208, 96] width 6 height 6
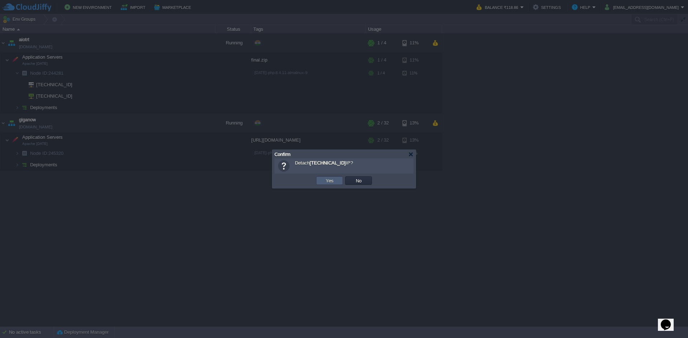
click at [329, 179] on button "Yes" at bounding box center [329, 181] width 12 height 6
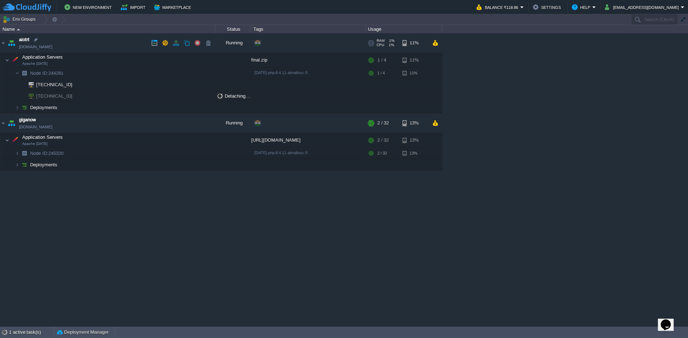
click at [197, 42] on button "button" at bounding box center [197, 43] width 6 height 6
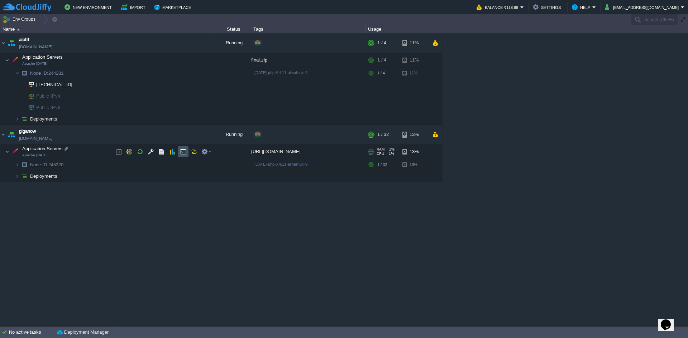
click at [185, 155] on button "button" at bounding box center [183, 152] width 6 height 6
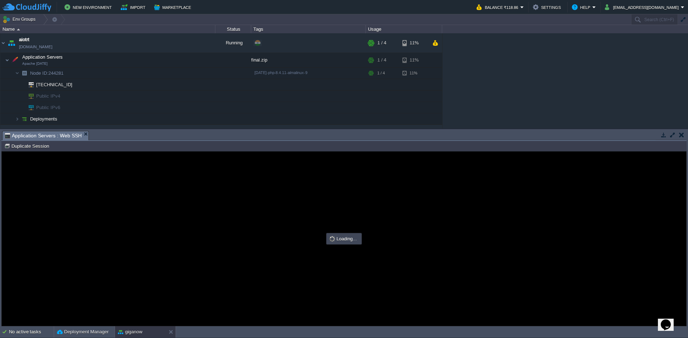
type input "#000000"
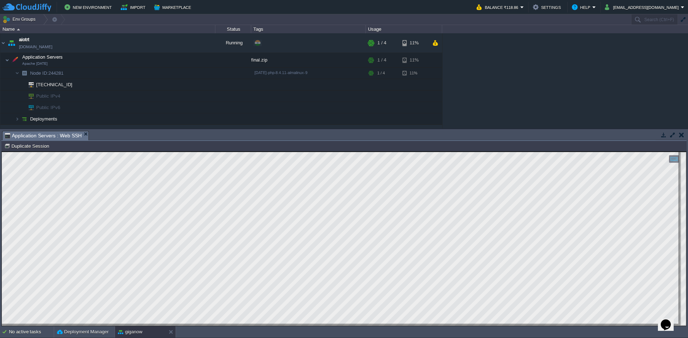
click at [2, 152] on html "Copy: Ctrl + Shift + C Paste: Ctrl + V Settings: Ctrl + Shift + Alt 0" at bounding box center [344, 152] width 684 height 0
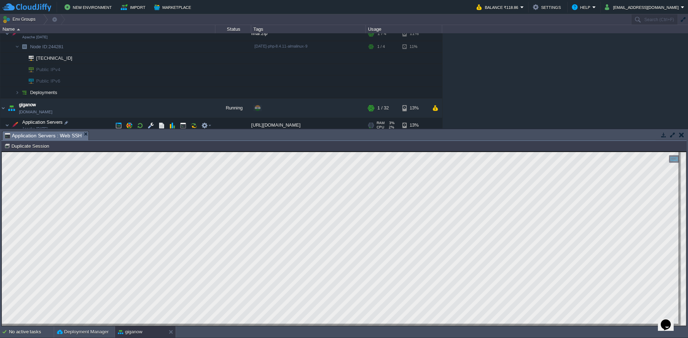
scroll to position [54, 0]
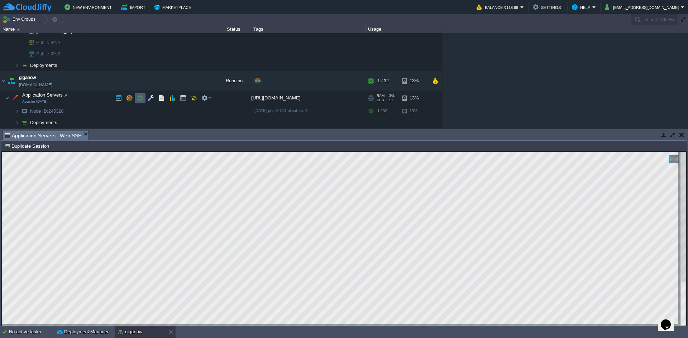
click at [136, 98] on td at bounding box center [140, 98] width 11 height 11
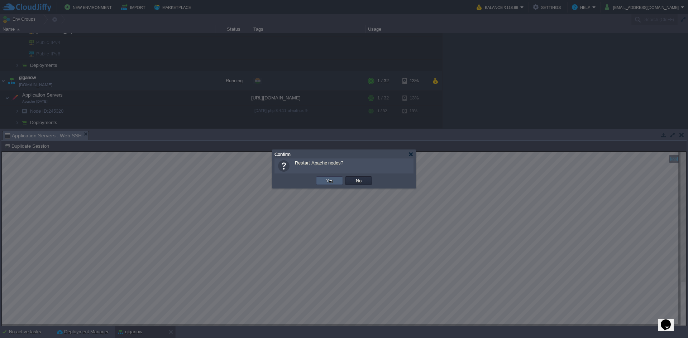
click at [322, 179] on td "Yes" at bounding box center [329, 181] width 27 height 9
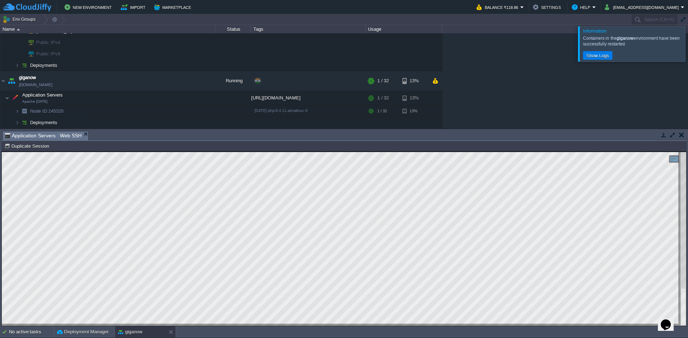
click at [2, 152] on html "Copy: Ctrl + Shift + C Paste: Ctrl + V Settings: Ctrl + Shift + Alt 0" at bounding box center [344, 152] width 684 height 0
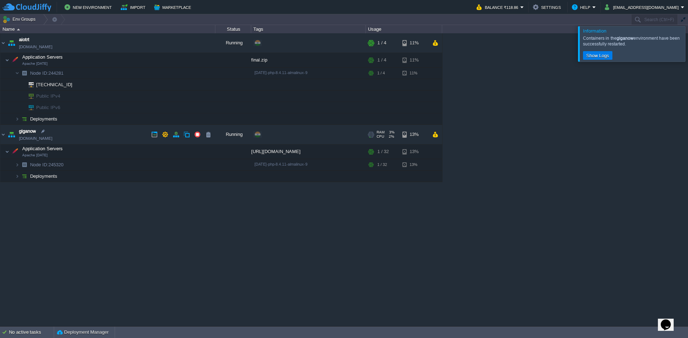
scroll to position [0, 0]
click at [169, 138] on td at bounding box center [165, 134] width 11 height 11
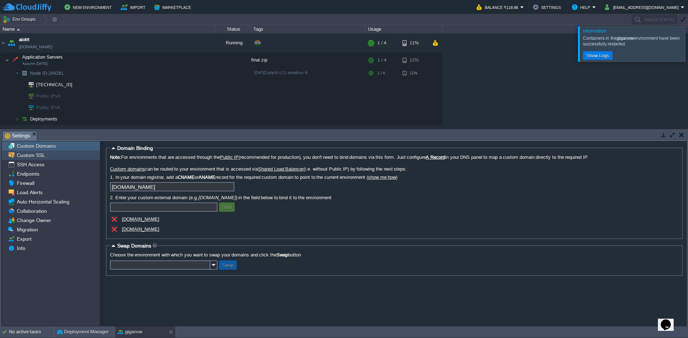
click at [41, 159] on div "Custom SSL" at bounding box center [51, 155] width 98 height 9
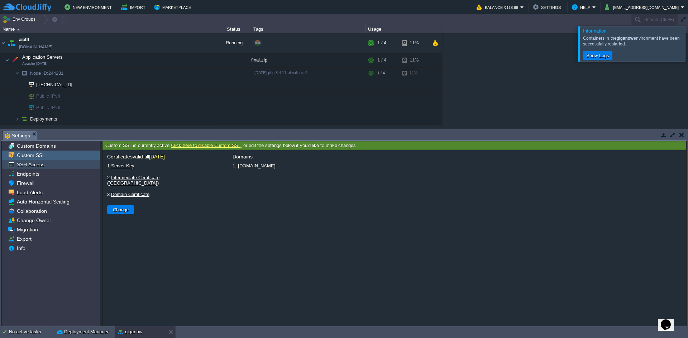
click at [40, 168] on span "SSH Access" at bounding box center [30, 165] width 30 height 6
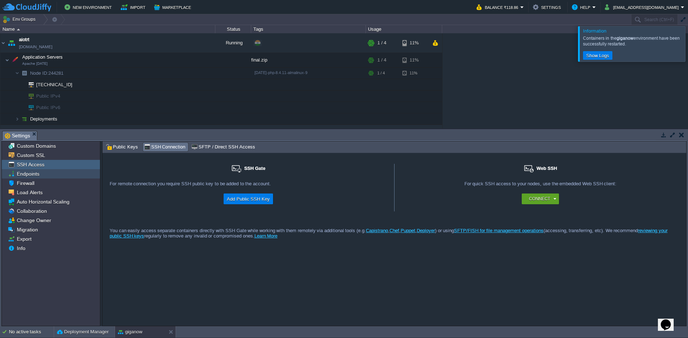
click at [40, 173] on div "Endpoints" at bounding box center [51, 173] width 98 height 9
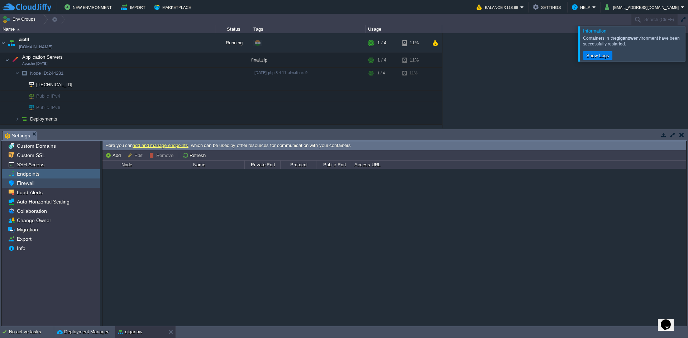
click at [42, 180] on div "Firewall" at bounding box center [51, 183] width 98 height 9
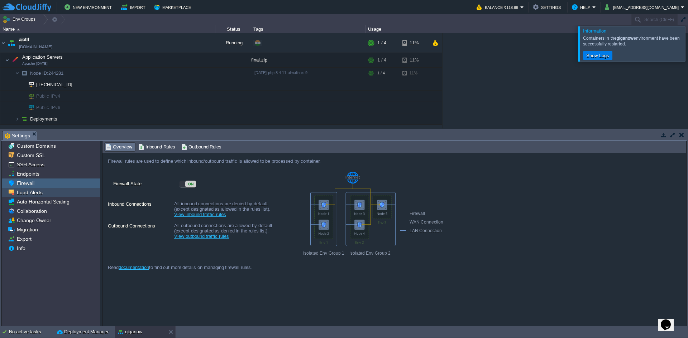
click at [42, 192] on span "Load Alerts" at bounding box center [29, 192] width 28 height 6
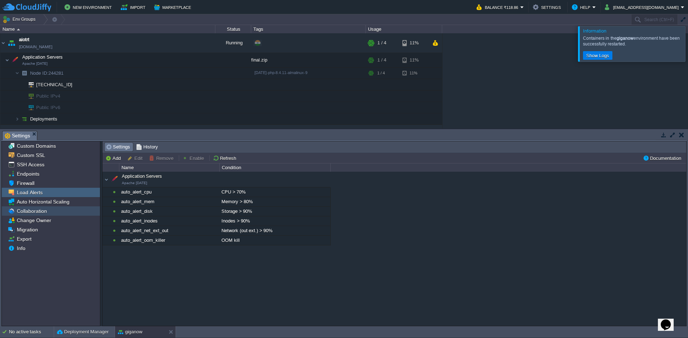
click at [45, 213] on span "Collaboration" at bounding box center [31, 211] width 33 height 6
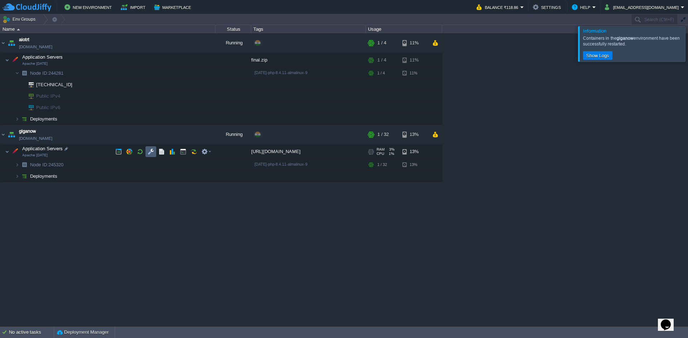
click at [153, 152] on button "button" at bounding box center [151, 152] width 6 height 6
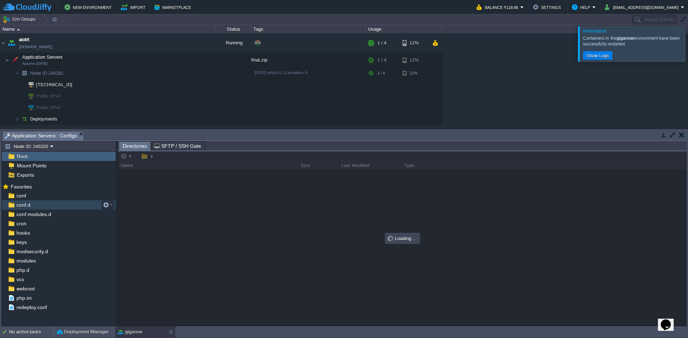
click at [59, 201] on div "conf.d" at bounding box center [59, 205] width 114 height 9
click at [58, 197] on div "conf" at bounding box center [59, 195] width 114 height 9
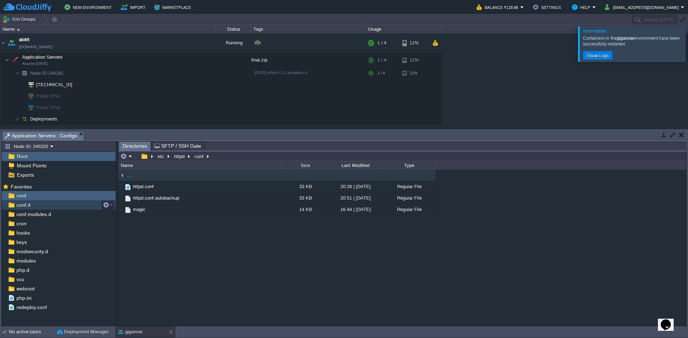
click at [30, 204] on span "conf.d" at bounding box center [23, 205] width 16 height 6
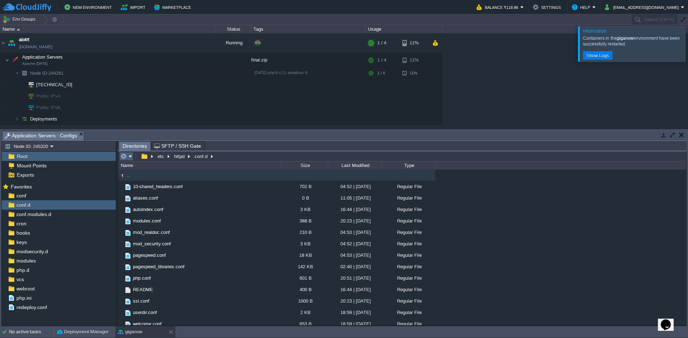
click at [127, 160] on em at bounding box center [126, 156] width 12 height 6
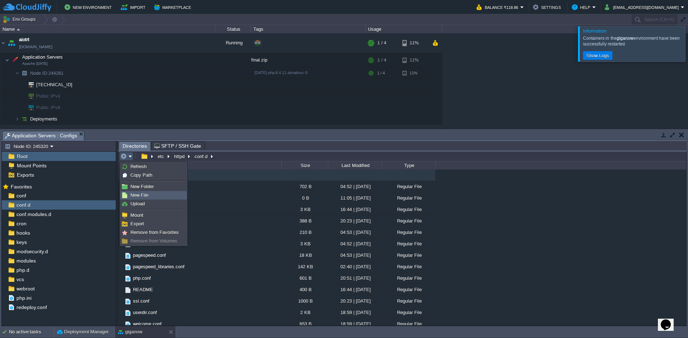
click at [140, 196] on span "New File" at bounding box center [139, 195] width 18 height 5
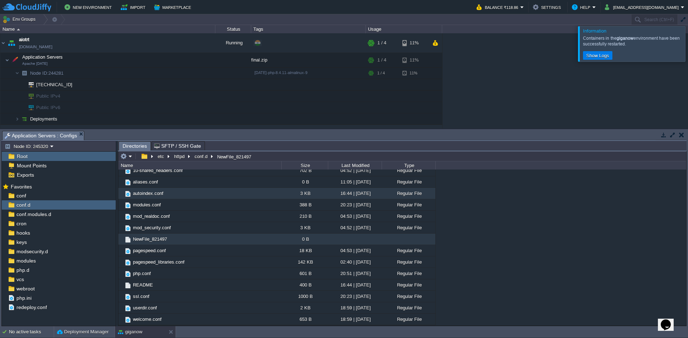
scroll to position [0, 0]
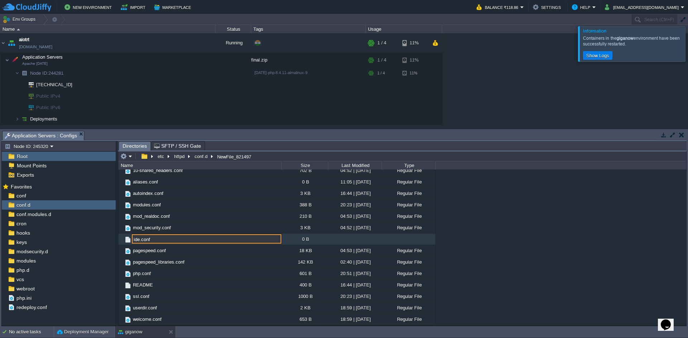
type input "ide.conf"
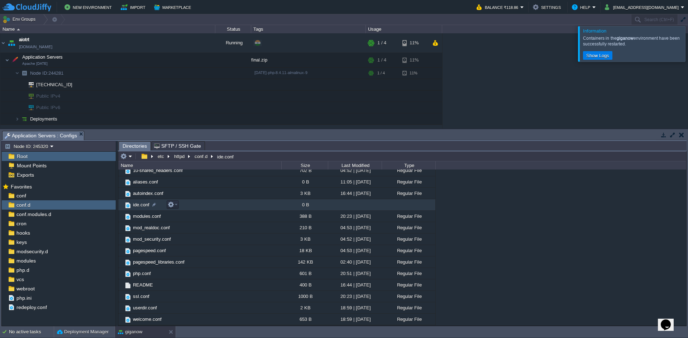
click at [191, 206] on td "ide.conf" at bounding box center [199, 204] width 163 height 11
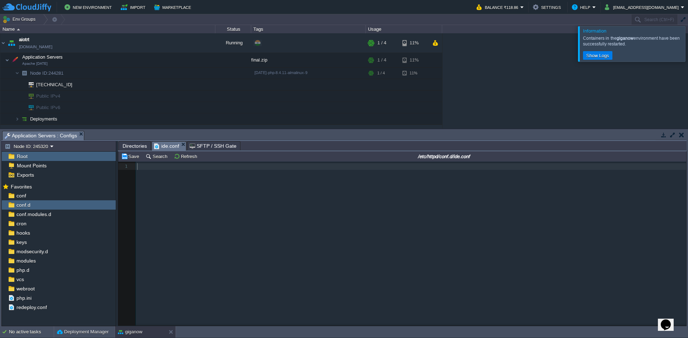
scroll to position [3, 0]
click at [272, 210] on div "1 1 ​" at bounding box center [407, 249] width 578 height 175
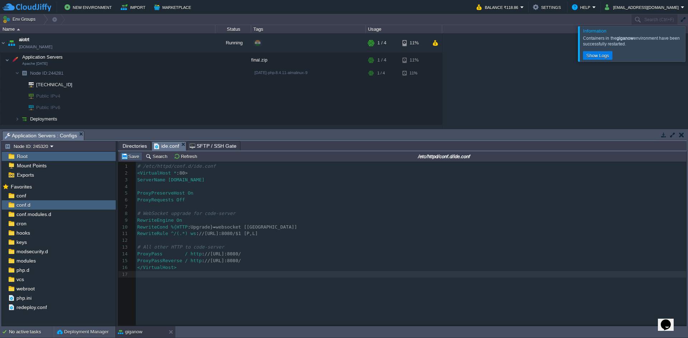
click at [124, 160] on button "Save" at bounding box center [131, 156] width 20 height 6
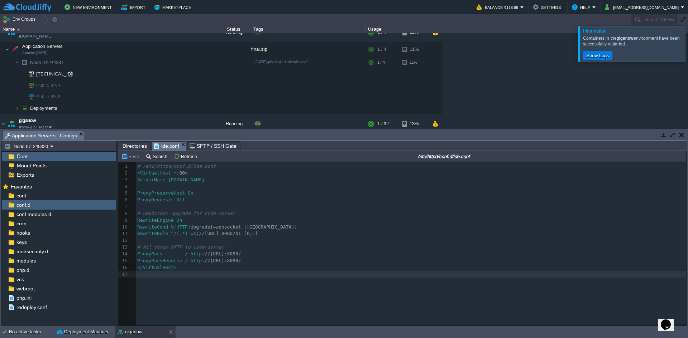
scroll to position [0, 0]
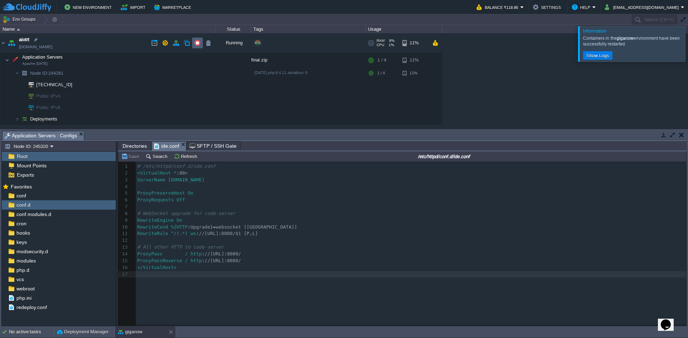
click at [200, 46] on button "button" at bounding box center [197, 43] width 6 height 6
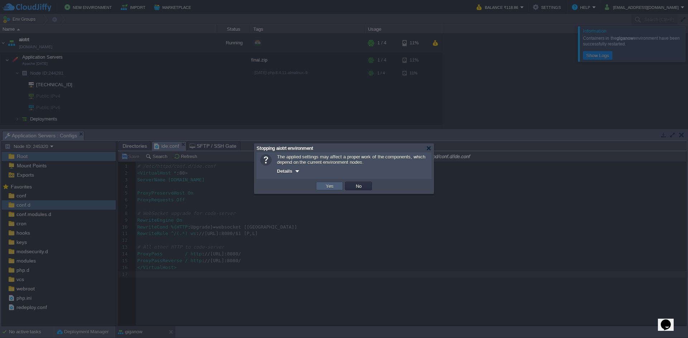
click at [321, 188] on td "Yes" at bounding box center [329, 186] width 27 height 9
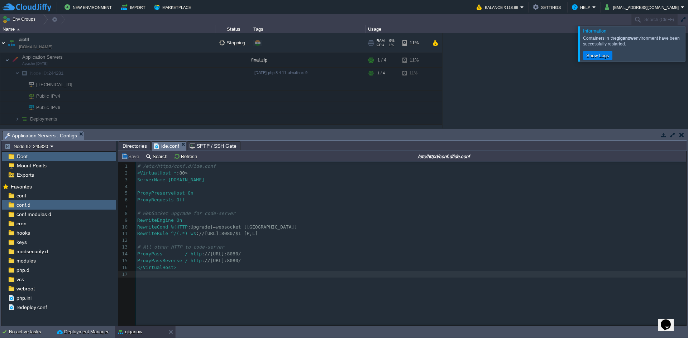
click at [5, 43] on img at bounding box center [3, 42] width 6 height 19
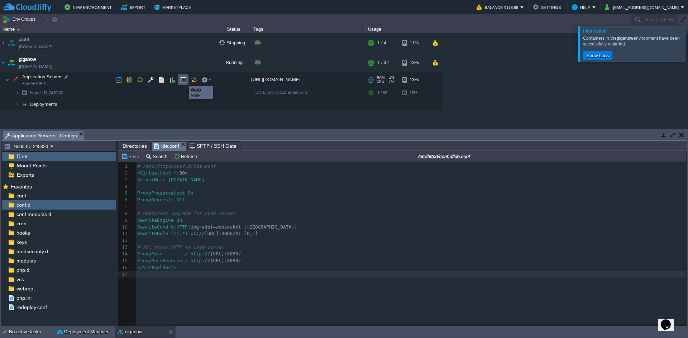
click at [183, 80] on button "button" at bounding box center [183, 80] width 6 height 6
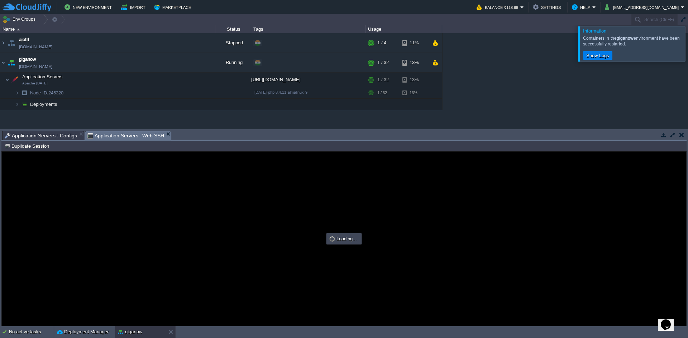
type input "#000000"
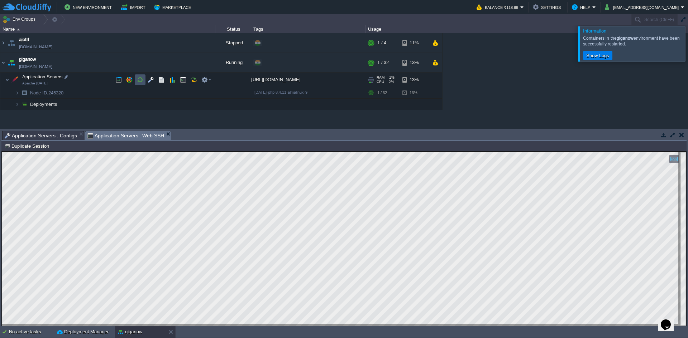
click at [141, 77] on button "button" at bounding box center [140, 80] width 6 height 6
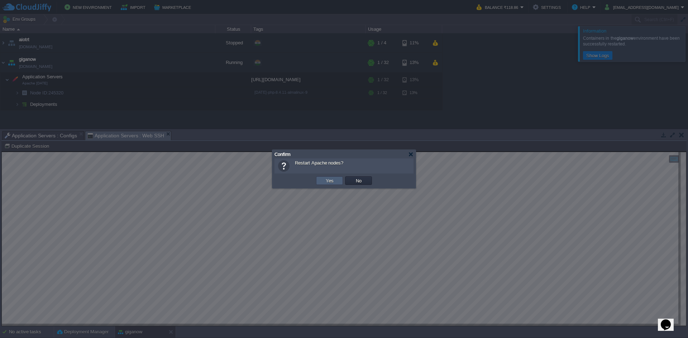
click at [327, 184] on td "Yes" at bounding box center [329, 181] width 27 height 9
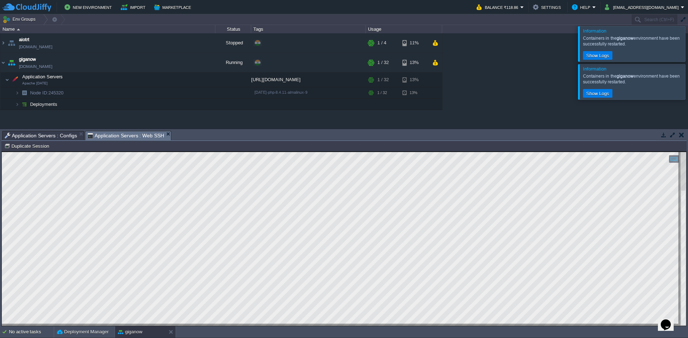
click at [2, 152] on html "Copy: Ctrl + Shift + C Paste: Ctrl + V Settings: Ctrl + Shift + Alt 0" at bounding box center [344, 152] width 684 height 0
click at [141, 82] on button "button" at bounding box center [140, 80] width 6 height 6
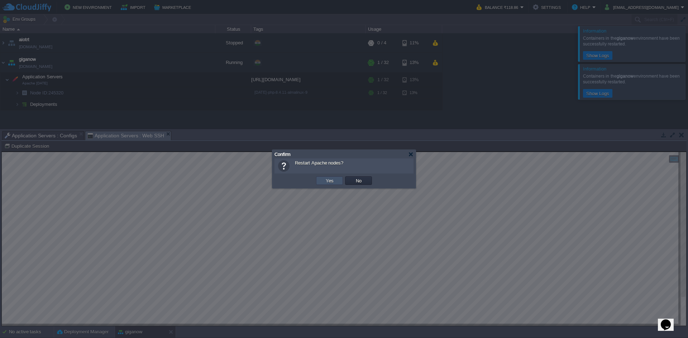
click at [329, 180] on button "Yes" at bounding box center [329, 181] width 12 height 6
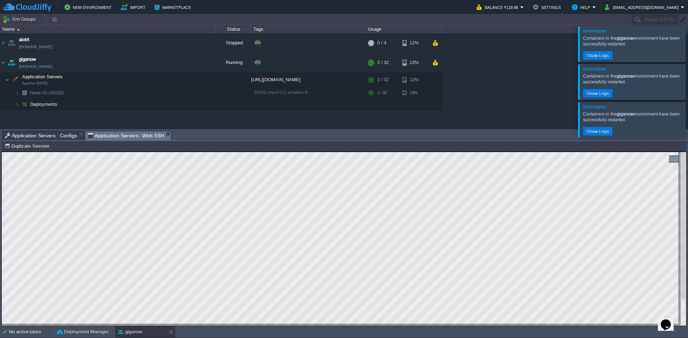
click at [2, 152] on html "Copy: Ctrl + Shift + C Paste: Ctrl + V Settings: Ctrl + Shift + Alt 0" at bounding box center [344, 152] width 684 height 0
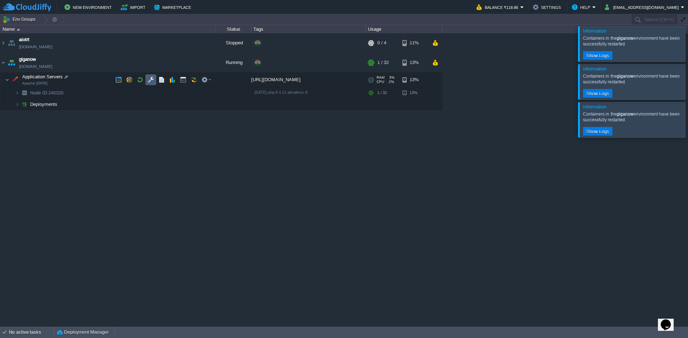
click at [154, 84] on td at bounding box center [150, 79] width 11 height 11
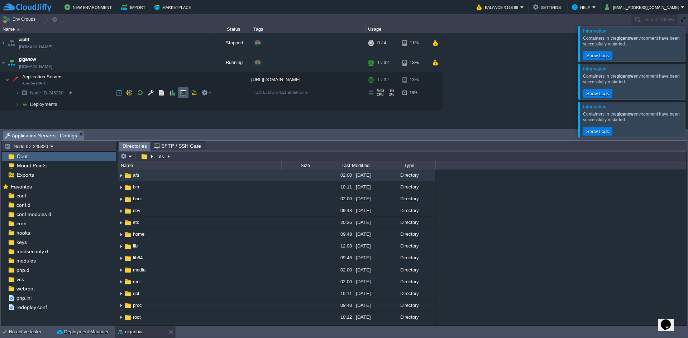
click at [182, 95] on button "button" at bounding box center [183, 93] width 6 height 6
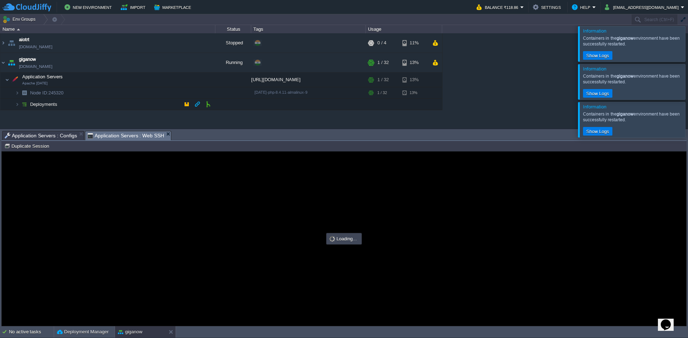
type input "#000000"
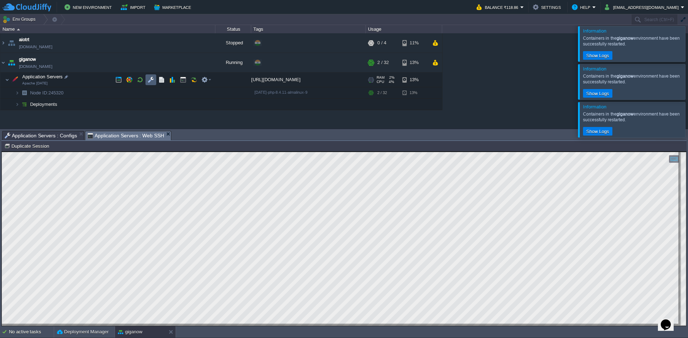
click at [155, 81] on td at bounding box center [150, 79] width 11 height 11
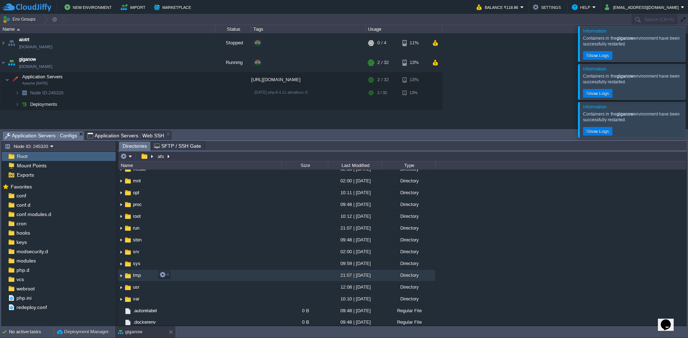
scroll to position [107, 0]
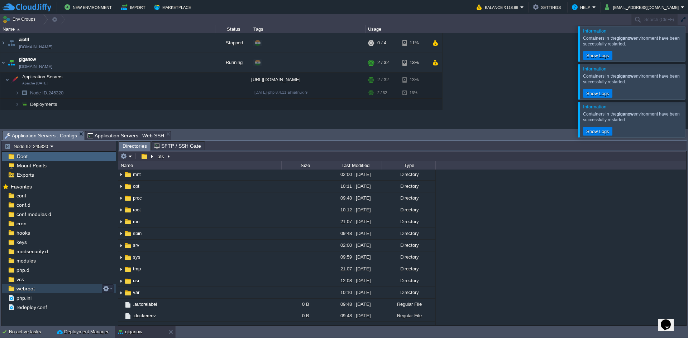
click at [59, 291] on div "webroot" at bounding box center [59, 288] width 114 height 9
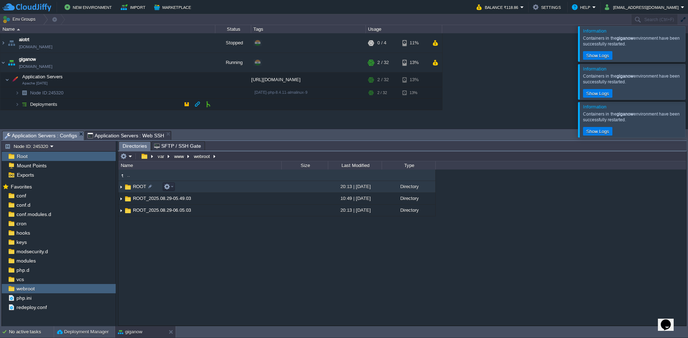
click at [229, 191] on td "ROOT" at bounding box center [199, 187] width 163 height 12
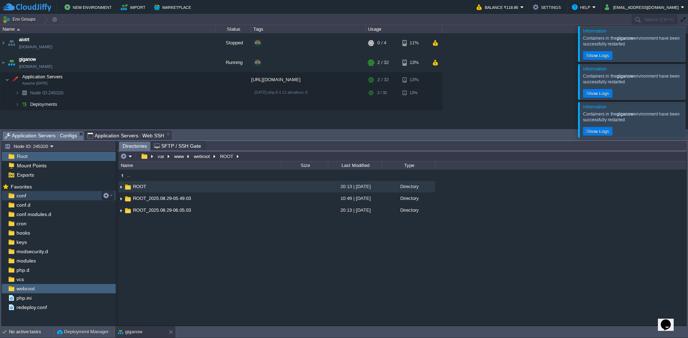
click at [40, 198] on div "conf" at bounding box center [59, 195] width 114 height 9
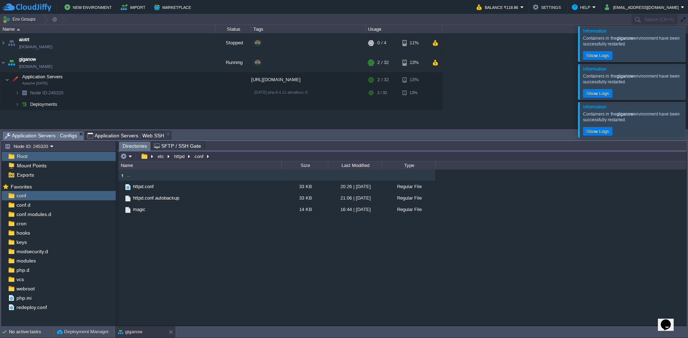
click at [132, 145] on span "Directories" at bounding box center [134, 146] width 24 height 9
click at [38, 287] on div "webroot" at bounding box center [59, 288] width 114 height 9
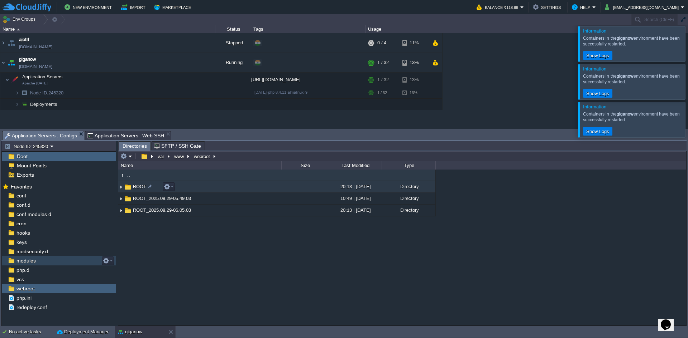
click at [120, 188] on img at bounding box center [121, 187] width 6 height 11
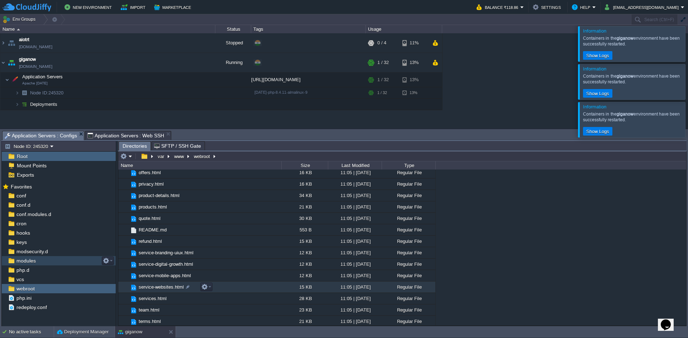
scroll to position [167, 0]
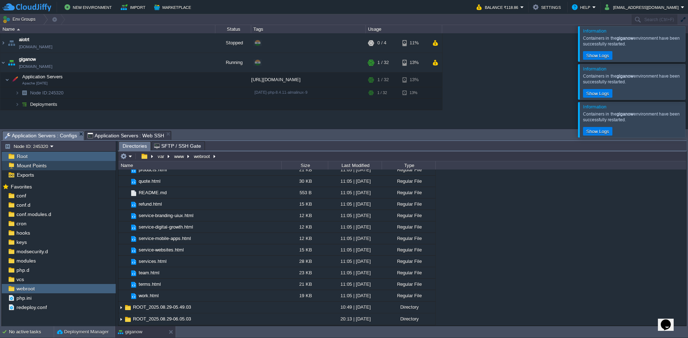
click at [46, 165] on span "Mount Points" at bounding box center [31, 166] width 32 height 6
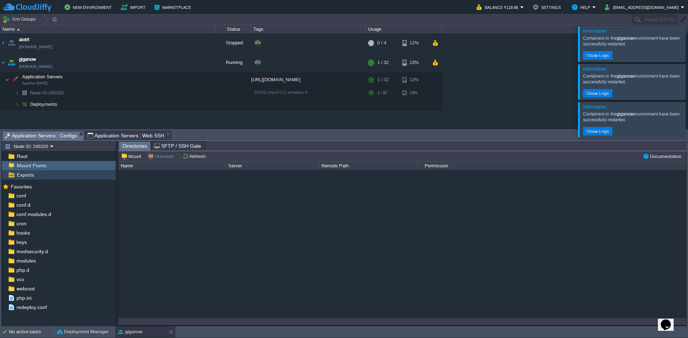
click at [47, 175] on div "Exports" at bounding box center [59, 174] width 114 height 9
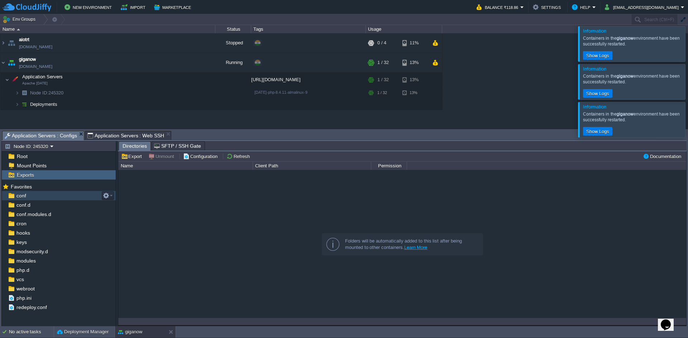
click at [54, 198] on div "conf" at bounding box center [59, 195] width 114 height 9
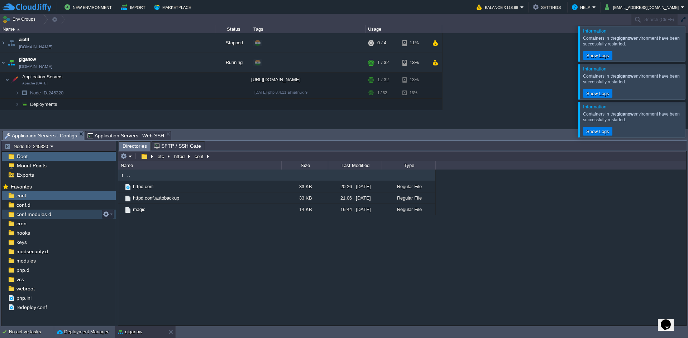
click at [54, 210] on div "conf.modules.d" at bounding box center [59, 214] width 114 height 9
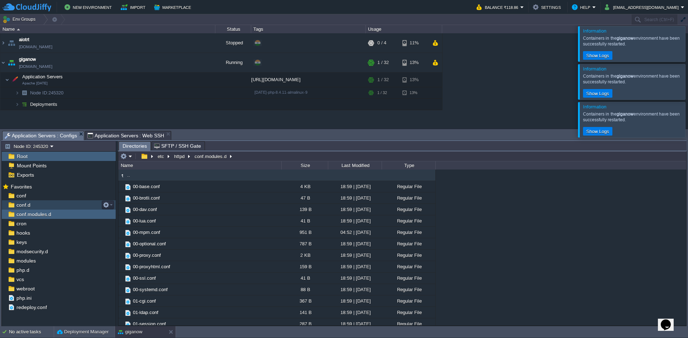
click at [53, 205] on div "conf.d" at bounding box center [59, 205] width 114 height 9
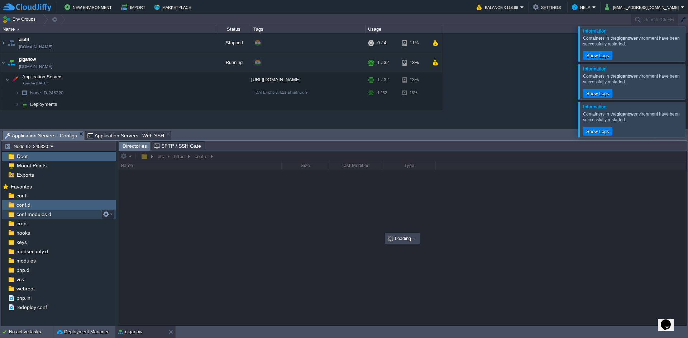
click at [61, 216] on div "conf.modules.d" at bounding box center [59, 214] width 114 height 9
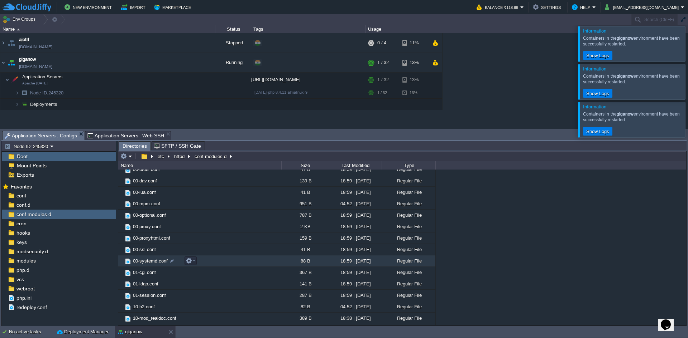
scroll to position [62, 0]
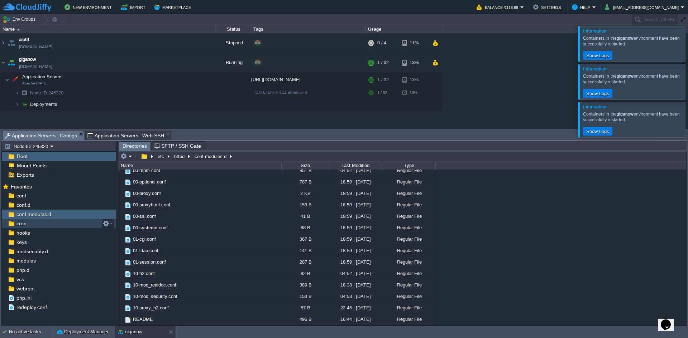
click at [45, 226] on div "cron" at bounding box center [59, 223] width 114 height 9
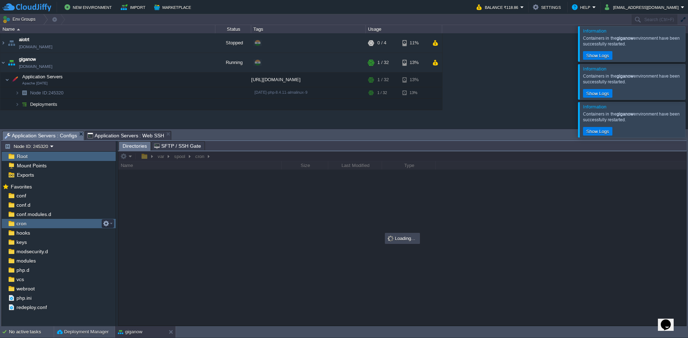
scroll to position [0, 0]
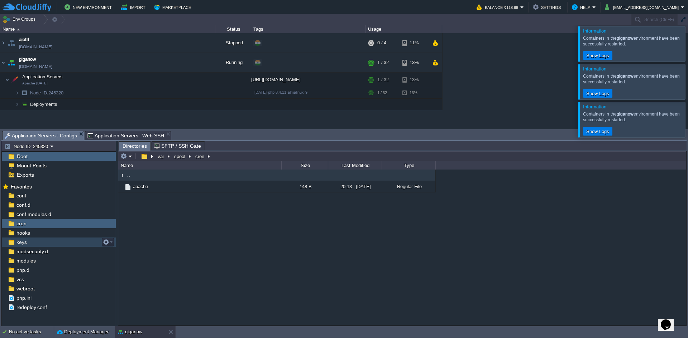
click at [51, 244] on div "keys" at bounding box center [59, 242] width 114 height 9
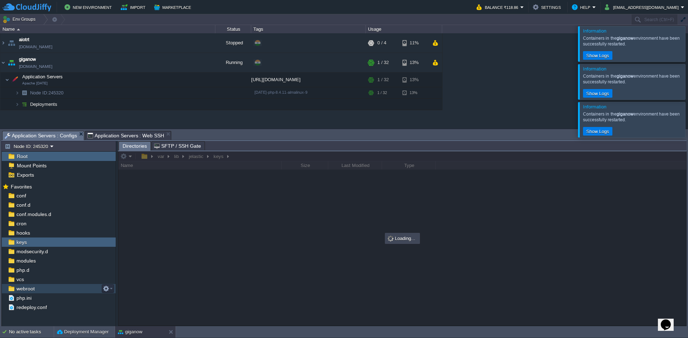
click at [38, 294] on div "webroot" at bounding box center [59, 288] width 114 height 9
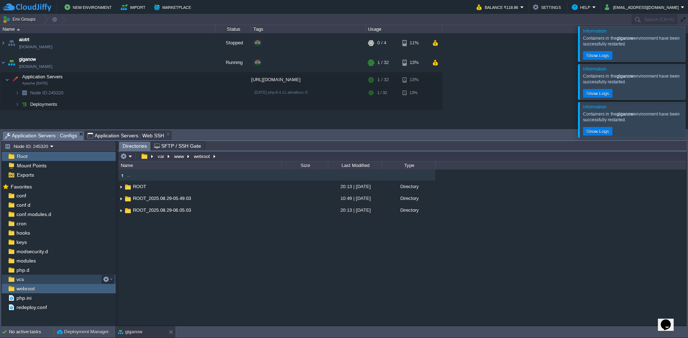
click at [52, 283] on div "vcs" at bounding box center [59, 279] width 114 height 9
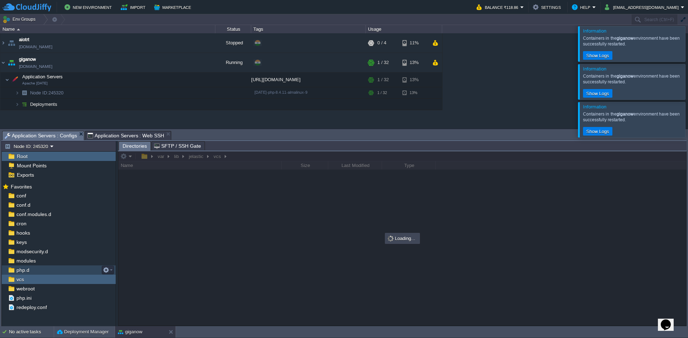
click at [40, 269] on div "php.d" at bounding box center [59, 270] width 114 height 9
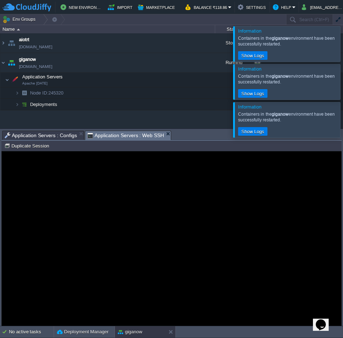
click at [135, 137] on span "Application Servers : Web SSH" at bounding box center [125, 135] width 77 height 9
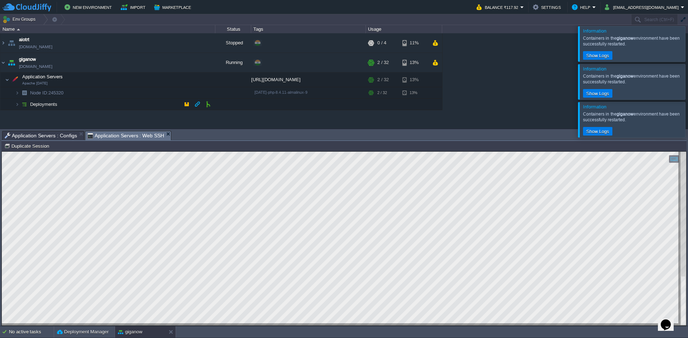
click at [173, 107] on td "Deployments" at bounding box center [107, 104] width 215 height 11
click at [210, 115] on button "button" at bounding box center [208, 115] width 6 height 6
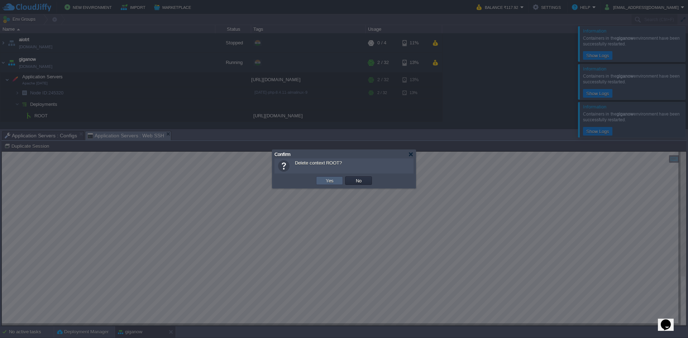
click at [327, 178] on button "Yes" at bounding box center [329, 181] width 12 height 6
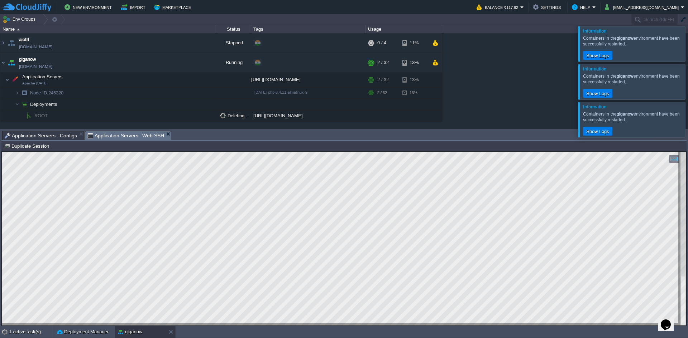
click at [687, 37] on div at bounding box center [696, 43] width 0 height 35
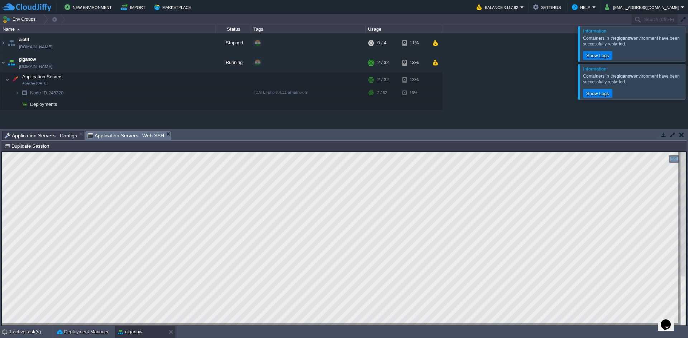
click at [685, 62] on div at bounding box center [685, 44] width 0 height 35
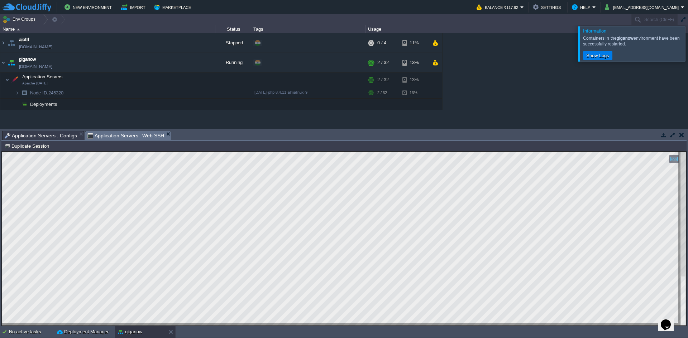
click at [687, 49] on div at bounding box center [696, 43] width 0 height 35
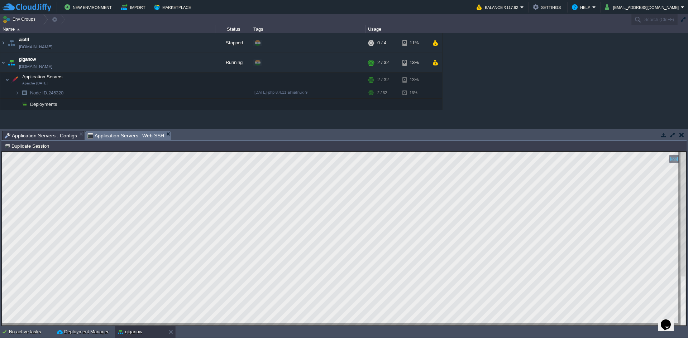
click at [679, 136] on button "button" at bounding box center [681, 135] width 5 height 6
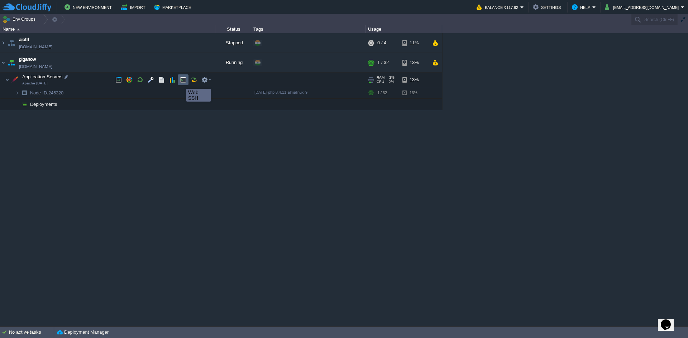
click at [181, 82] on button "button" at bounding box center [183, 80] width 6 height 6
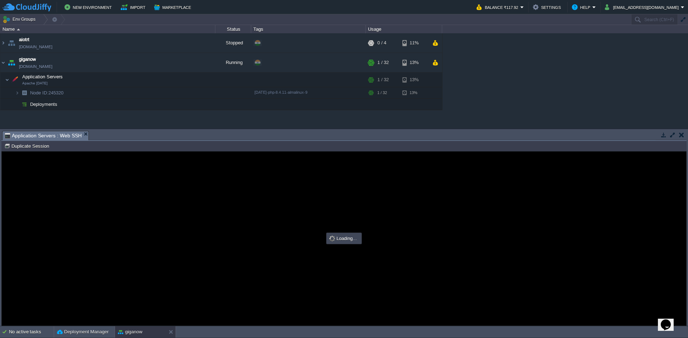
type input "#000000"
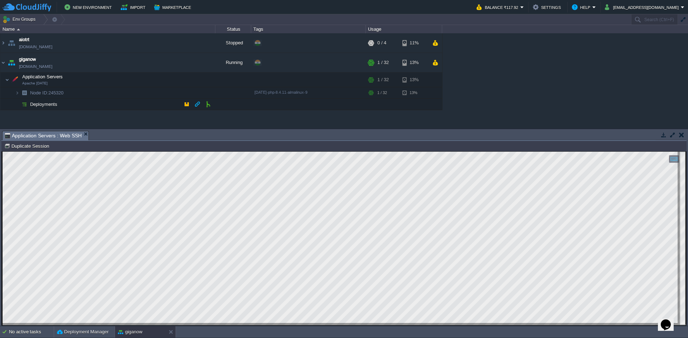
click at [177, 106] on td "Deployments" at bounding box center [107, 104] width 215 height 11
click at [2, 152] on html "Copy: Ctrl + Shift + C Paste: Ctrl + V Settings: Ctrl + Shift + Alt 0" at bounding box center [344, 152] width 684 height 0
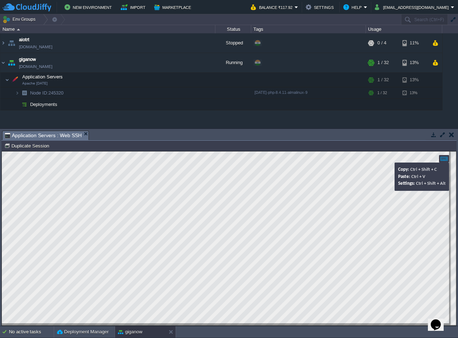
click at [444, 156] on div at bounding box center [444, 159] width 10 height 8
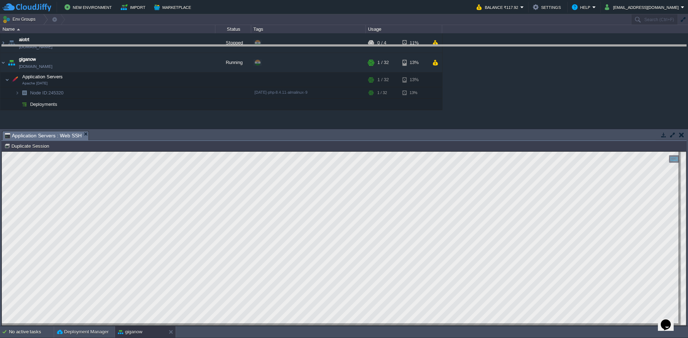
drag, startPoint x: 434, startPoint y: 134, endPoint x: 433, endPoint y: 25, distance: 108.5
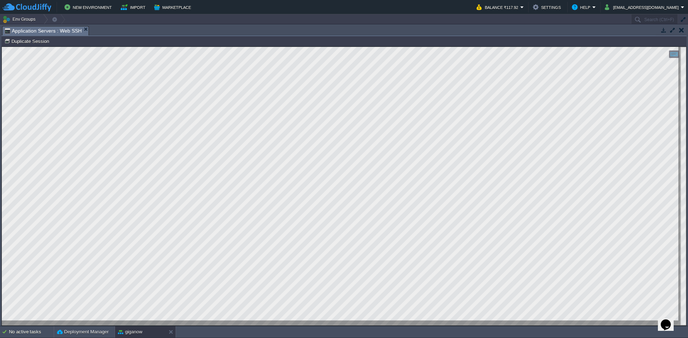
click at [80, 29] on em "Application Servers : Web SSH" at bounding box center [47, 31] width 84 height 9
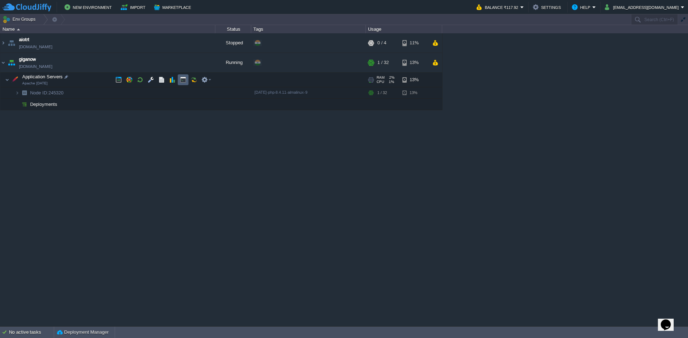
click at [187, 82] on td at bounding box center [183, 79] width 11 height 11
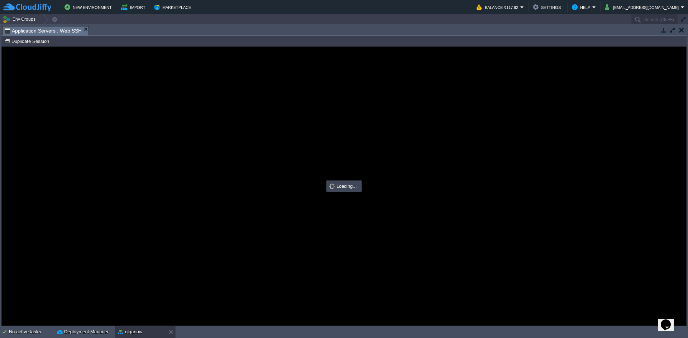
type input "#000000"
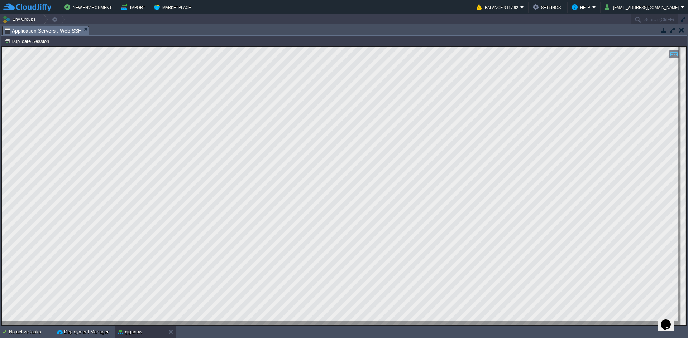
click at [2, 47] on html "Copy: Ctrl + Shift + C Paste: Ctrl + V Settings: Ctrl + Shift + Alt 0" at bounding box center [344, 47] width 684 height 0
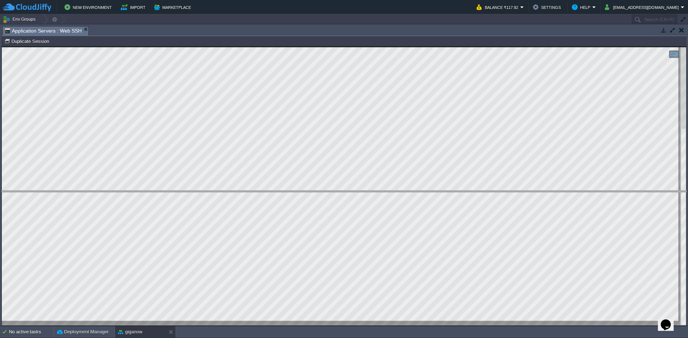
drag, startPoint x: 583, startPoint y: 30, endPoint x: 595, endPoint y: 206, distance: 176.2
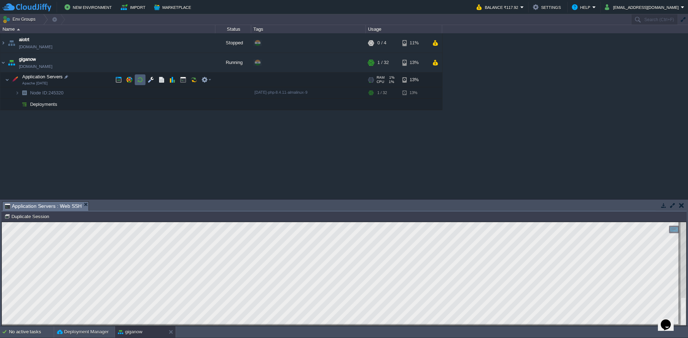
click at [139, 81] on button "button" at bounding box center [140, 80] width 6 height 6
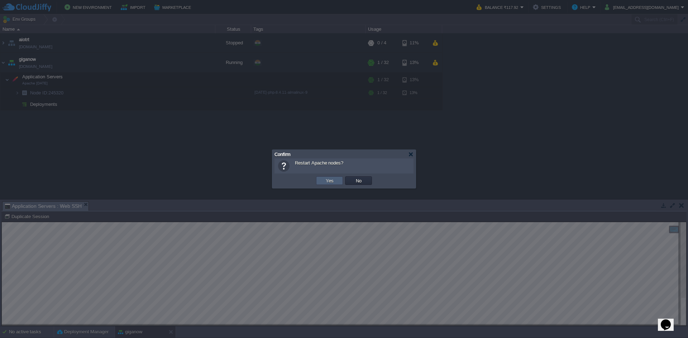
click at [323, 181] on td "Yes" at bounding box center [329, 181] width 27 height 9
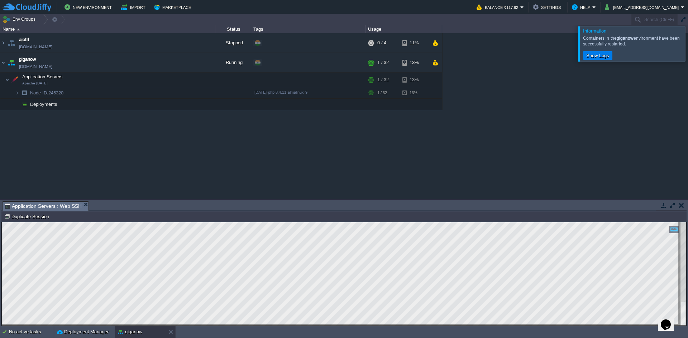
click at [205, 150] on div "aiotrt [DOMAIN_NAME] Stopped + Add to Env Group RAM 0% CPU 0% 0 / 4 11% Applica…" at bounding box center [344, 116] width 688 height 166
click at [186, 105] on button "button" at bounding box center [186, 104] width 6 height 6
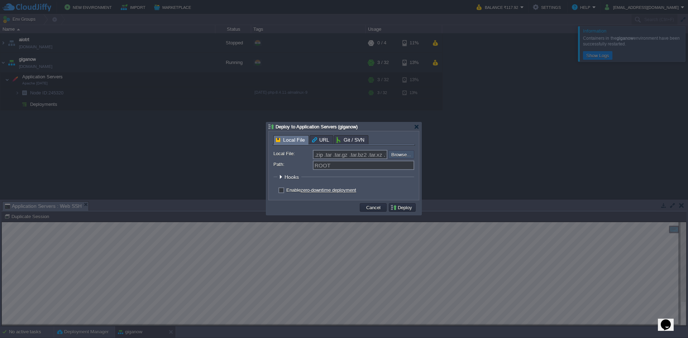
click at [398, 155] on input "file" at bounding box center [368, 154] width 91 height 9
type input "C:\fakepath\giganow-site-main.zip"
type input "giganow-site-main.zip"
click at [400, 206] on button "Deploy" at bounding box center [402, 207] width 24 height 6
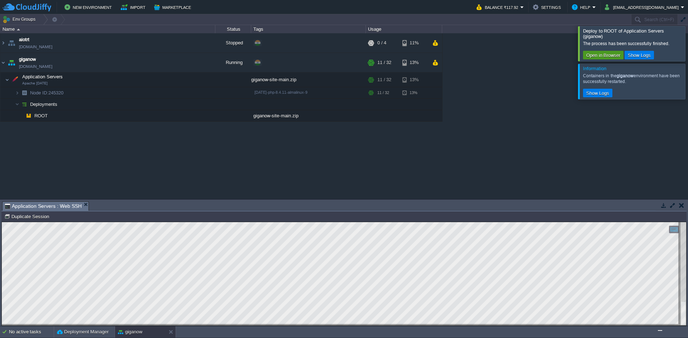
click at [586, 56] on button "Open in Browser" at bounding box center [603, 55] width 38 height 6
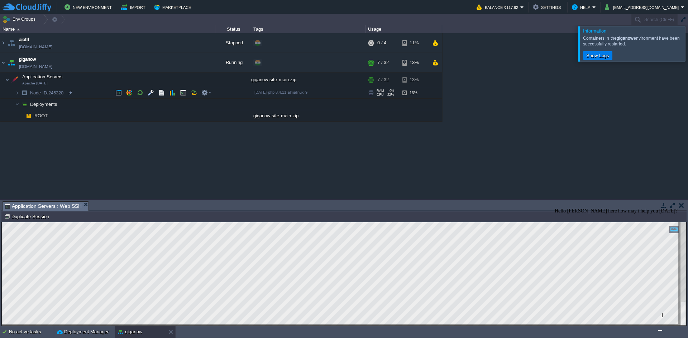
click at [83, 93] on td "Node ID: 245320" at bounding box center [107, 92] width 215 height 11
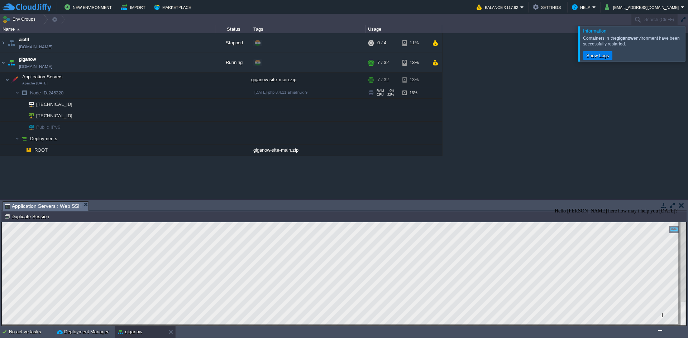
click at [83, 93] on td "Node ID: 245320" at bounding box center [107, 92] width 215 height 11
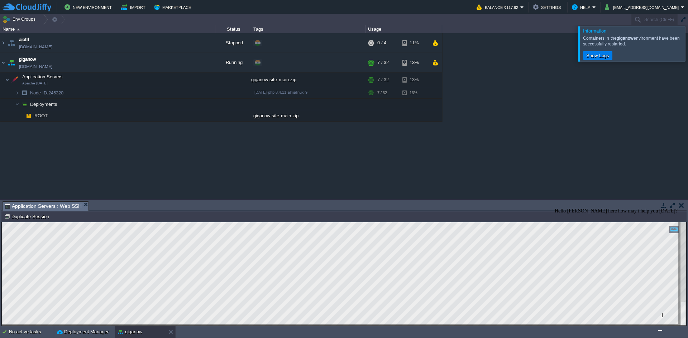
click at [660, 331] on img "Chat widget" at bounding box center [660, 331] width 0 height 0
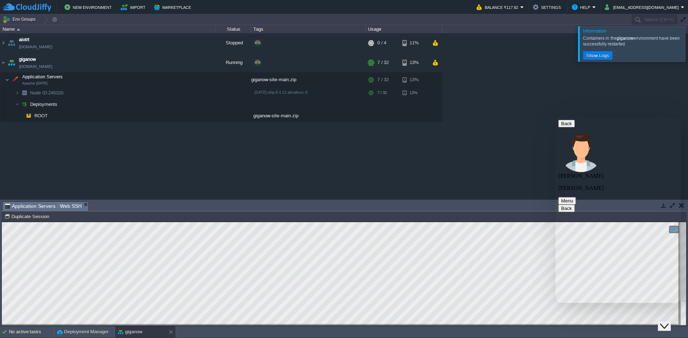
click at [555, 117] on textarea at bounding box center [555, 117] width 0 height 0
type textarea "can i get root password"
click at [526, 114] on div "aiotrt [DOMAIN_NAME] Stopped + Add to Env Group RAM 0% CPU 0% 0 / 4 11% Applica…" at bounding box center [344, 116] width 688 height 166
click at [668, 326] on button "Close Chat This icon closes the chat window." at bounding box center [664, 326] width 13 height 9
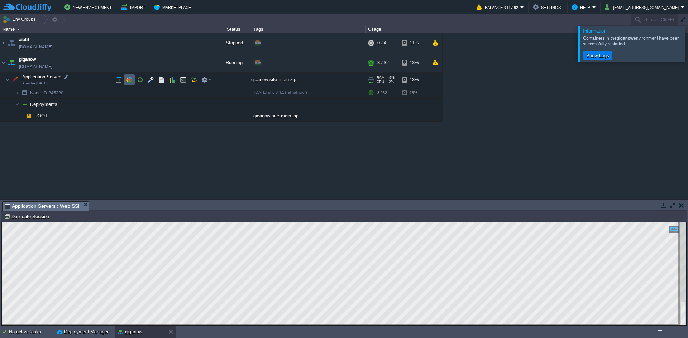
click at [133, 79] on td at bounding box center [129, 79] width 11 height 11
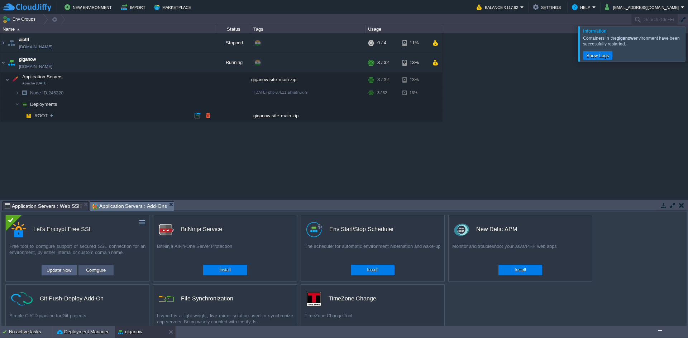
click at [86, 271] on button "Configure" at bounding box center [96, 270] width 24 height 9
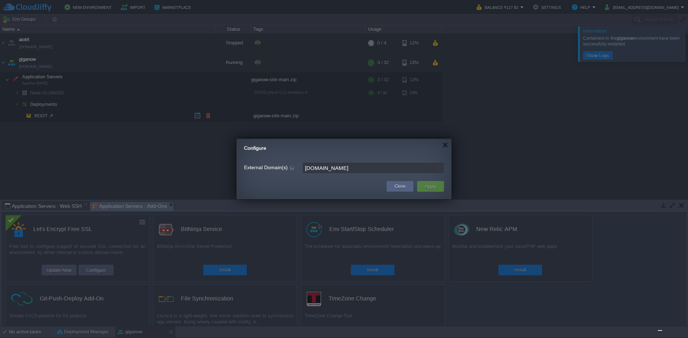
click at [369, 171] on input "[DOMAIN_NAME]" at bounding box center [373, 168] width 141 height 10
type input "[DOMAIN_NAME],[DOMAIN_NAME]"
click at [420, 185] on td "Apply" at bounding box center [430, 186] width 27 height 11
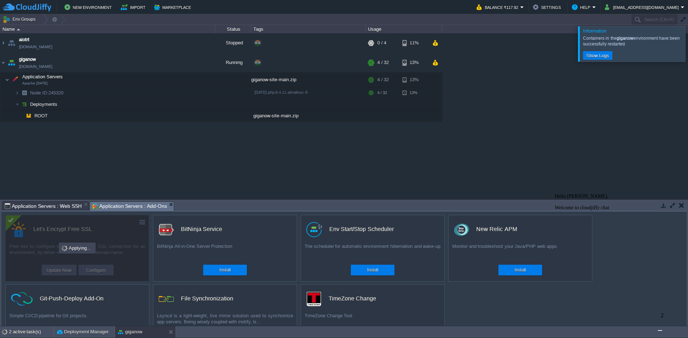
click at [660, 331] on img "Chat widget" at bounding box center [660, 331] width 0 height 0
click at [555, 117] on textarea at bounding box center [555, 117] width 0 height 0
type textarea "node root pass"
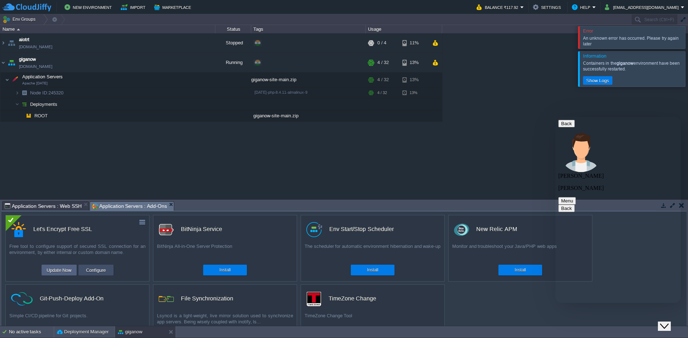
click at [96, 273] on button "Configure" at bounding box center [96, 270] width 24 height 9
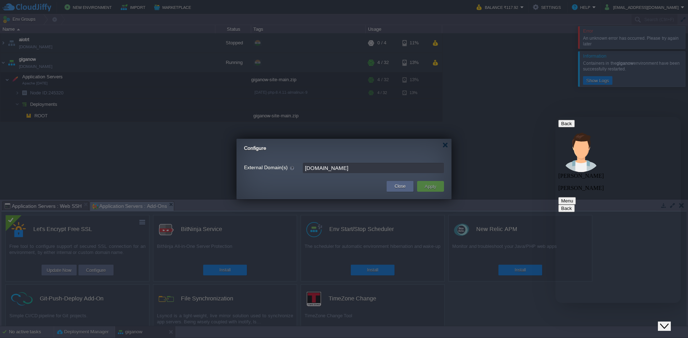
click at [360, 171] on input "[DOMAIN_NAME]" at bounding box center [373, 168] width 141 height 10
type input "[DOMAIN_NAME],[DOMAIN_NAME]"
click at [431, 186] on button "Apply" at bounding box center [430, 186] width 16 height 9
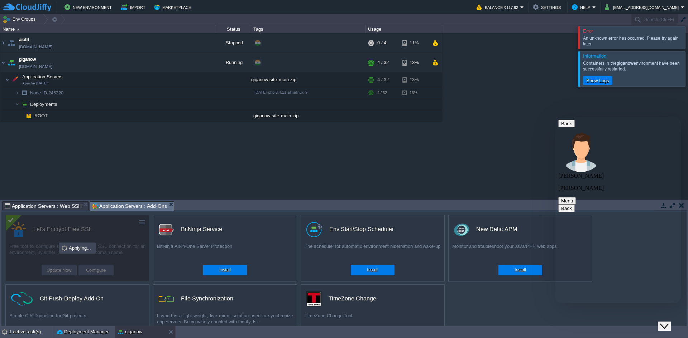
click at [555, 117] on div "Rate this chat Upload File Insert emoji" at bounding box center [555, 117] width 0 height 0
click at [555, 117] on textarea at bounding box center [555, 117] width 0 height 0
type textarea "for env name [PERSON_NAME]"
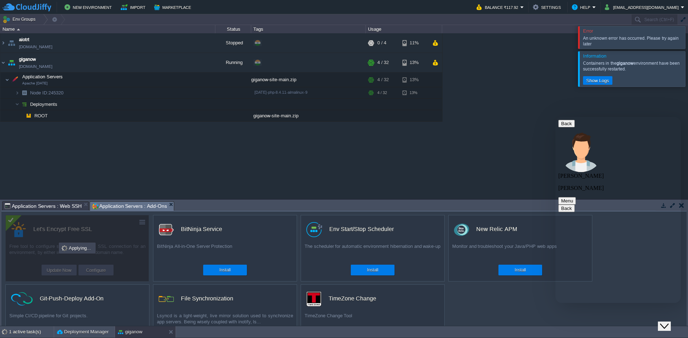
click at [451, 182] on div "aiotrt [DOMAIN_NAME] Stopped + Add to Env Group RAM 0% CPU 0% 0 / 4 11% Applica…" at bounding box center [344, 116] width 688 height 166
click at [555, 117] on textarea at bounding box center [555, 117] width 0 height 0
type textarea "or create a user with sudo access"
click at [184, 151] on div "aiotrt [DOMAIN_NAME] Stopped + Add to Env Group RAM 0% CPU 0% 0 / 4 11% Applica…" at bounding box center [344, 116] width 688 height 166
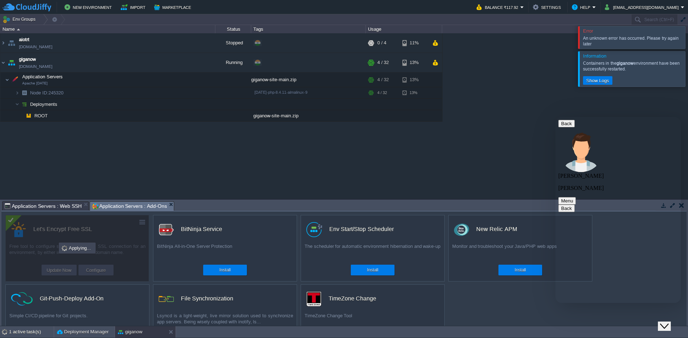
drag, startPoint x: 665, startPoint y: 314, endPoint x: 1291, endPoint y: 613, distance: 694.2
click at [665, 322] on button "Close Chat This icon closes the chat window." at bounding box center [664, 326] width 13 height 9
click at [686, 37] on div "aiotrt [DOMAIN_NAME] Stopped + Add to Env Group RAM 0% CPU 0% 0 / 4 11% Applica…" at bounding box center [344, 116] width 688 height 166
click at [687, 38] on div at bounding box center [696, 37] width 0 height 22
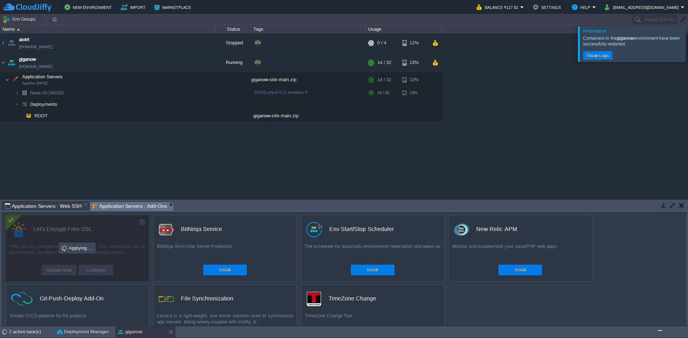
click at [687, 54] on div at bounding box center [696, 43] width 0 height 35
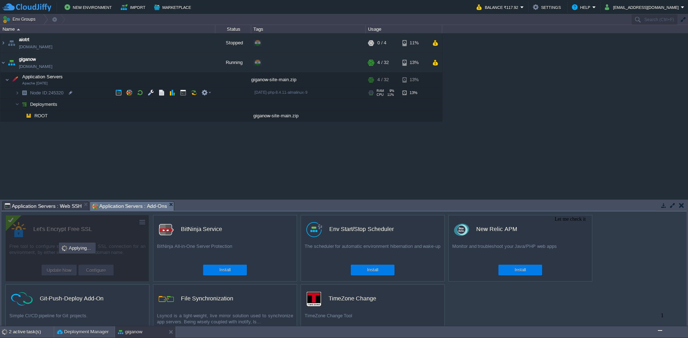
click at [660, 331] on img "Chat widget" at bounding box center [660, 331] width 0 height 0
click at [555, 117] on textarea at bounding box center [555, 117] width 0 height 0
type textarea "okay"
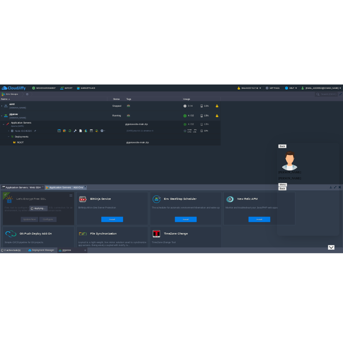
scroll to position [263, 0]
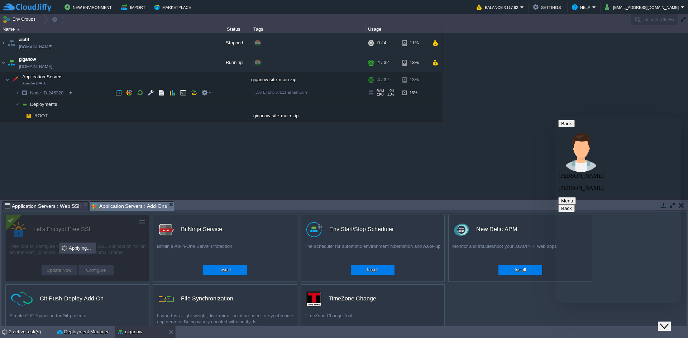
click at [668, 323] on icon "Close Chat This icon closes the chat window." at bounding box center [664, 326] width 9 height 9
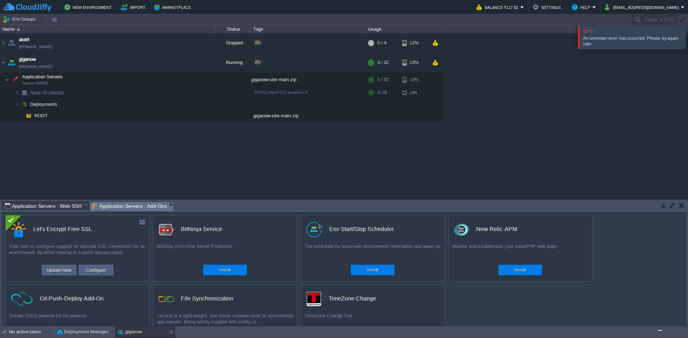
click at [687, 40] on div at bounding box center [696, 37] width 0 height 22
click at [62, 269] on button "Update Now" at bounding box center [58, 270] width 29 height 9
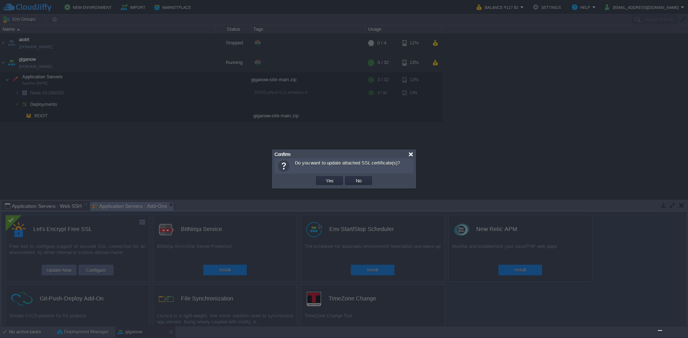
click at [409, 156] on div at bounding box center [410, 154] width 5 height 5
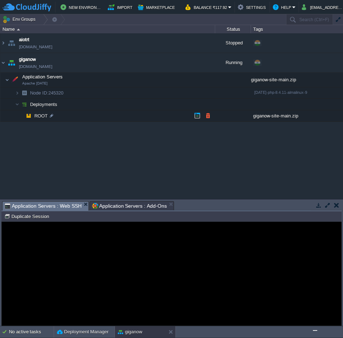
click at [40, 203] on span "Application Servers : Web SSH" at bounding box center [43, 206] width 77 height 9
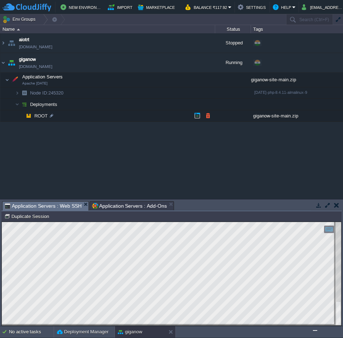
click at [2, 222] on html "Copy: Ctrl + Shift + C Paste: Ctrl + V Settings: Ctrl + Shift + Alt 0" at bounding box center [172, 222] width 340 height 0
click at [133, 81] on td at bounding box center [129, 79] width 11 height 11
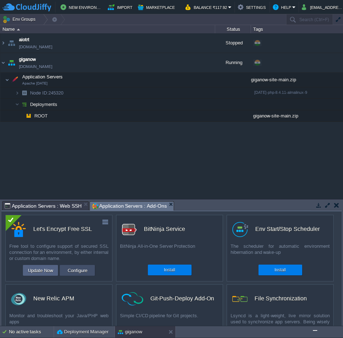
click at [72, 268] on button "Configure" at bounding box center [78, 270] width 24 height 9
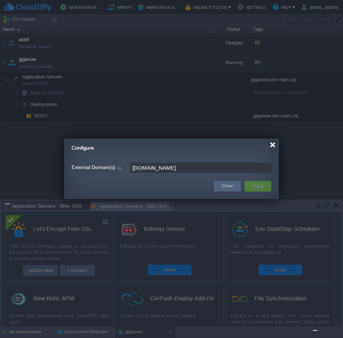
click at [273, 147] on div at bounding box center [272, 144] width 5 height 5
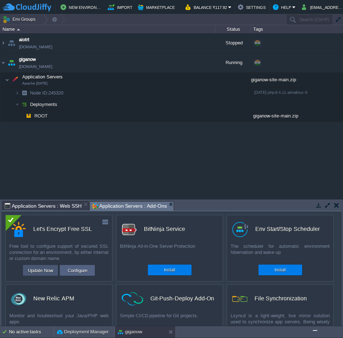
click at [29, 274] on button "Update Now" at bounding box center [40, 270] width 29 height 9
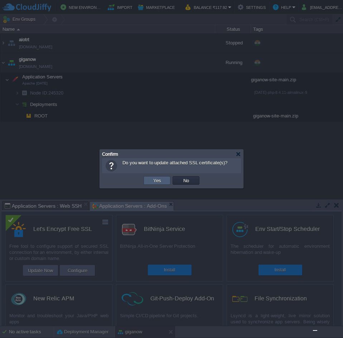
click at [158, 185] on td "Yes" at bounding box center [157, 180] width 27 height 9
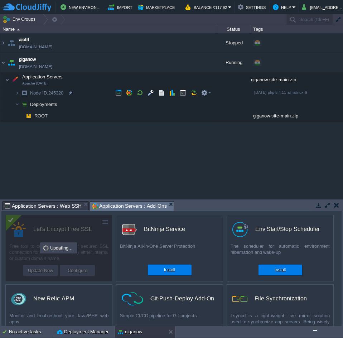
click at [34, 203] on span "Application Servers : Web SSH" at bounding box center [43, 206] width 77 height 9
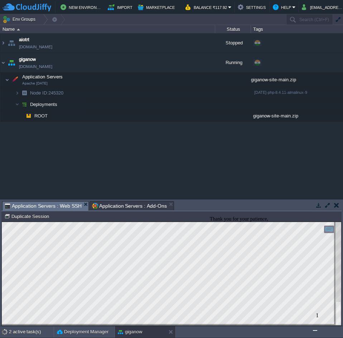
click at [315, 331] on img "Chat widget" at bounding box center [315, 331] width 0 height 0
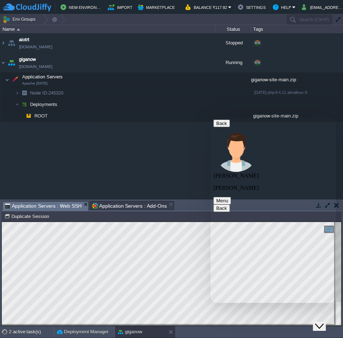
scroll to position [315, 0]
click at [324, 323] on icon "Close Chat This icon closes the chat window." at bounding box center [319, 326] width 9 height 9
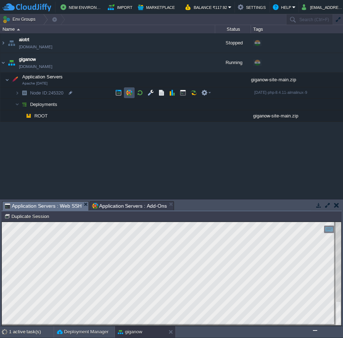
click at [127, 93] on button "button" at bounding box center [129, 93] width 6 height 6
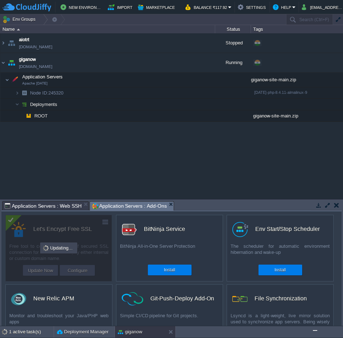
click at [37, 204] on span "Application Servers : Web SSH" at bounding box center [43, 206] width 77 height 9
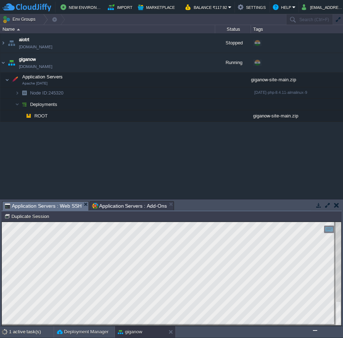
click at [103, 205] on span "Application Servers : Add-Ons" at bounding box center [129, 206] width 75 height 9
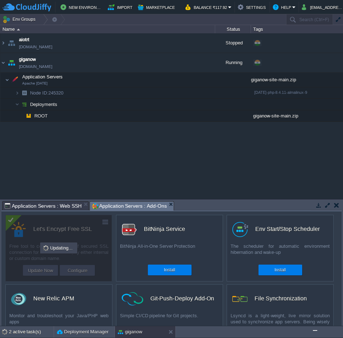
click at [54, 202] on span "Application Servers : Web SSH" at bounding box center [43, 206] width 77 height 9
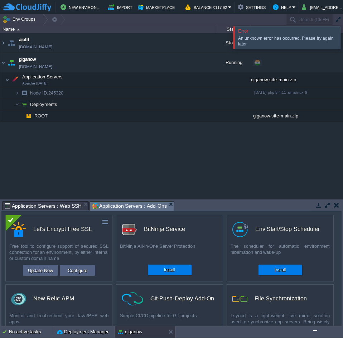
click at [117, 205] on span "Application Servers : Add-Ons" at bounding box center [129, 206] width 75 height 9
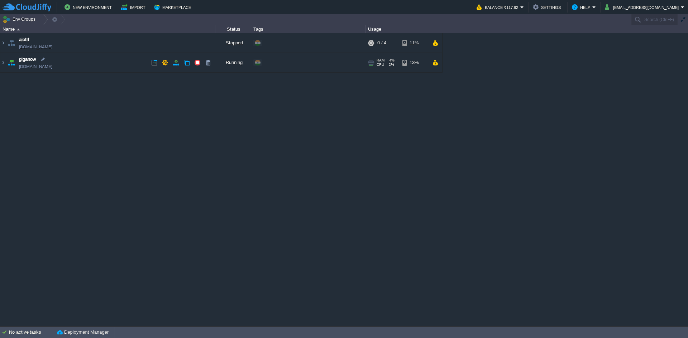
click at [77, 58] on td "giganow [DOMAIN_NAME]" at bounding box center [107, 63] width 215 height 20
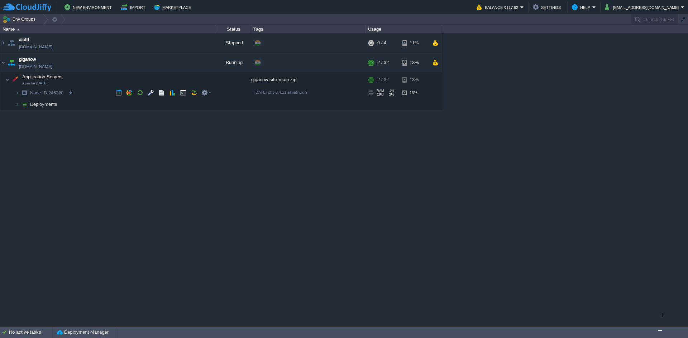
click at [90, 93] on td "Node ID: 245320" at bounding box center [107, 92] width 215 height 11
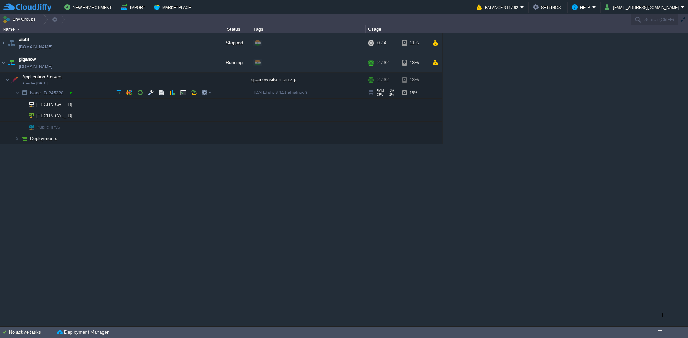
click at [72, 93] on div at bounding box center [70, 93] width 6 height 6
drag, startPoint x: 145, startPoint y: 191, endPoint x: 158, endPoint y: 153, distance: 40.5
click at [145, 192] on div "aiotrt aiotrt.cloudjiffy.net Stopped + Add to Env Group RAM 0% CPU 0% 0 / 4 11%…" at bounding box center [344, 179] width 688 height 293
click at [211, 92] on em at bounding box center [206, 93] width 10 height 6
click at [217, 112] on span "Delete" at bounding box center [216, 114] width 13 height 5
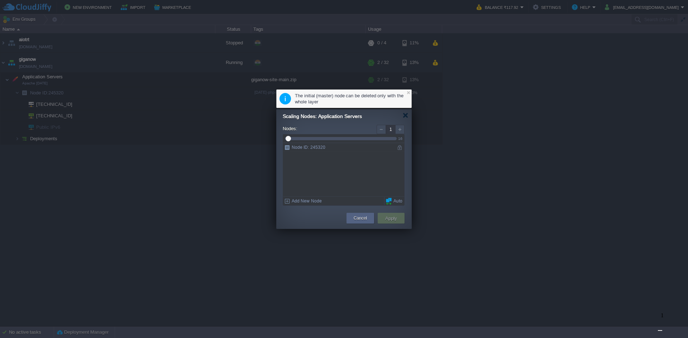
click at [334, 145] on div "Node ID: 245320" at bounding box center [338, 147] width 111 height 9
click at [326, 145] on div "Node ID: 245320" at bounding box center [338, 147] width 111 height 9
click at [367, 213] on td "Cancel" at bounding box center [360, 218] width 31 height 13
click at [318, 200] on div "Add New Node" at bounding box center [343, 201] width 121 height 9
type input "2"
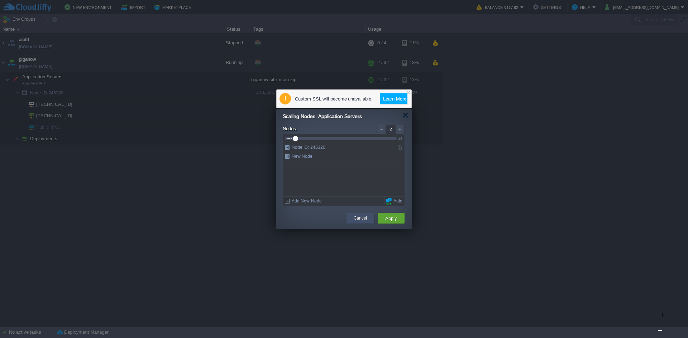
click at [361, 217] on button "Cancel" at bounding box center [359, 218] width 13 height 7
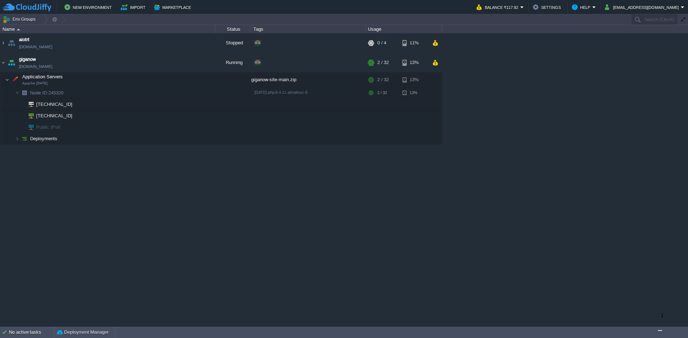
drag, startPoint x: 652, startPoint y: 316, endPoint x: 656, endPoint y: 318, distance: 4.8
click at [656, 318] on div "aiotrt aiotrt.cloudjiffy.net Stopped + Add to Env Group RAM 0% CPU 0% 0 / 4 11%…" at bounding box center [344, 179] width 688 height 293
click at [660, 331] on img "Chat widget" at bounding box center [660, 331] width 0 height 0
click at [663, 322] on button "Close Chat This icon closes the chat window." at bounding box center [664, 326] width 13 height 9
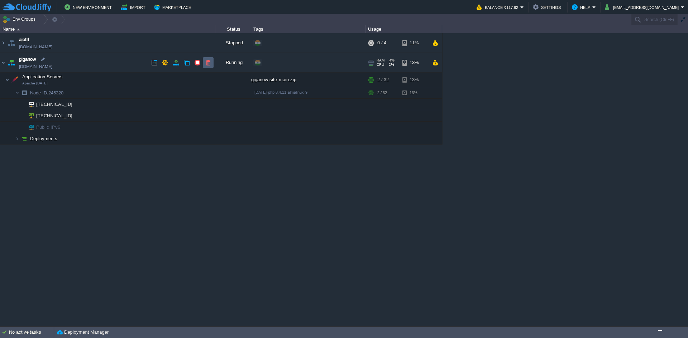
click at [206, 63] on button "button" at bounding box center [208, 62] width 6 height 6
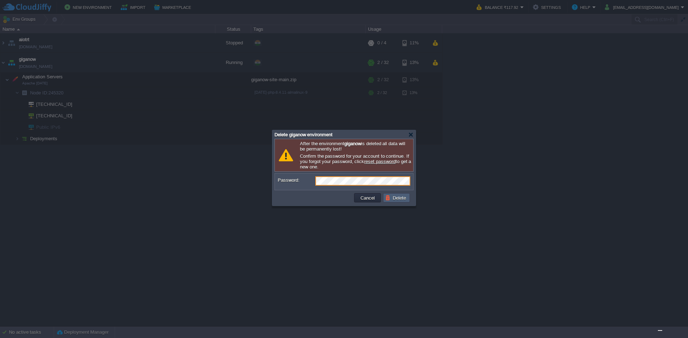
click at [393, 201] on button "Delete" at bounding box center [396, 198] width 23 height 6
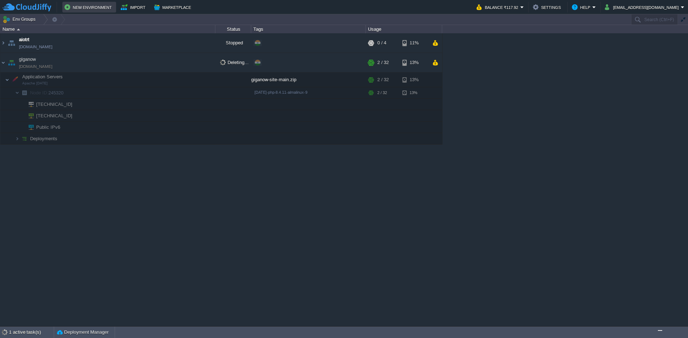
click at [113, 6] on td "New Environment" at bounding box center [89, 7] width 54 height 11
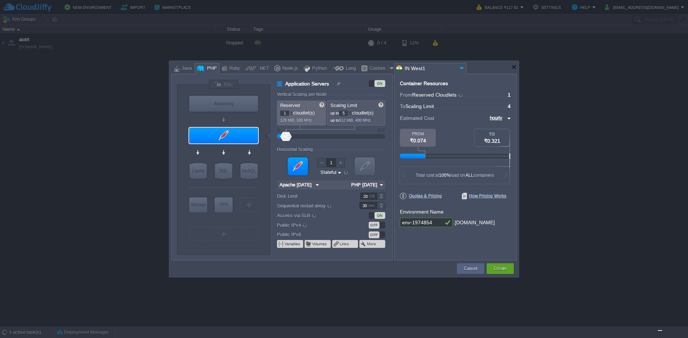
click at [352, 112] on div at bounding box center [350, 112] width 4 height 3
type input "8"
click at [352, 112] on div at bounding box center [350, 112] width 4 height 3
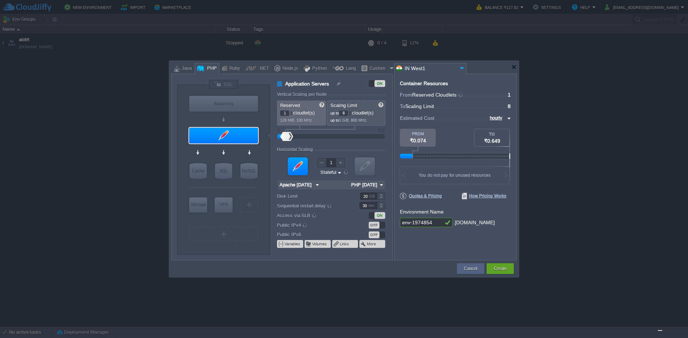
click at [440, 220] on input "env-1974854" at bounding box center [421, 222] width 43 height 9
type input "giganow"
click at [428, 233] on div "Container Resources From Reserved Cloudlets ... = 1 not added To Scaling Limit …" at bounding box center [455, 167] width 122 height 187
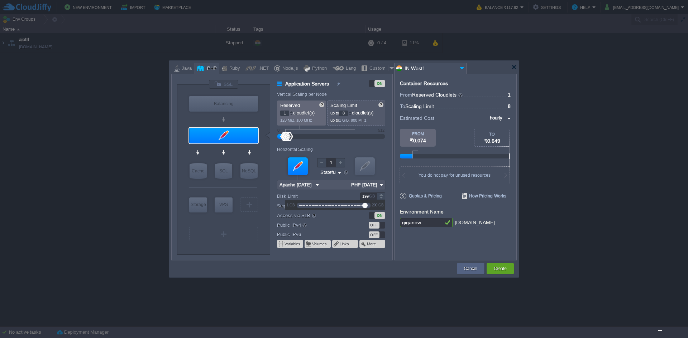
type input "200"
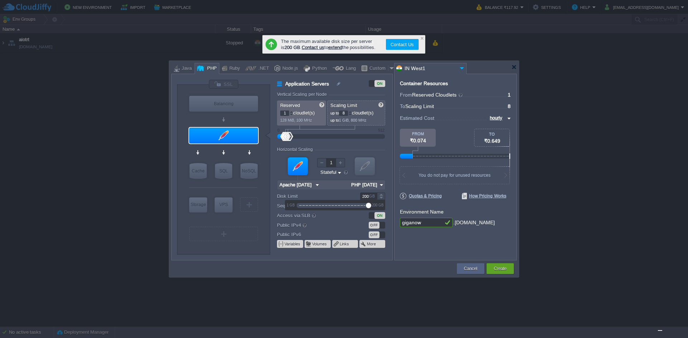
click at [380, 194] on div at bounding box center [381, 195] width 8 height 4
click at [422, 250] on div "Container Resources From Reserved Cloudlets ... = 1 not added To Scaling Limit …" at bounding box center [455, 167] width 122 height 187
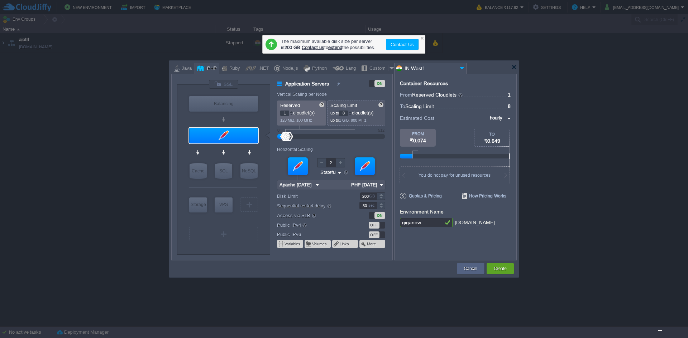
click at [361, 163] on div at bounding box center [365, 167] width 20 height 18
click at [362, 164] on div at bounding box center [365, 167] width 20 height 18
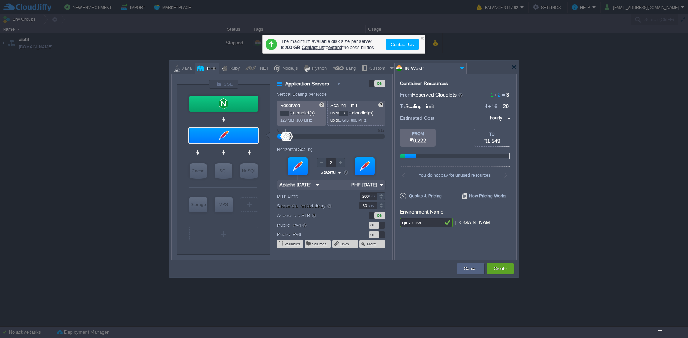
type input "1"
click at [366, 172] on div at bounding box center [365, 167] width 20 height 18
click at [433, 249] on div "Container Resources From Reserved Cloudlets 1 + 1 ... = 2 not added To Scaling …" at bounding box center [455, 167] width 122 height 187
click at [501, 267] on button "Create" at bounding box center [499, 268] width 13 height 7
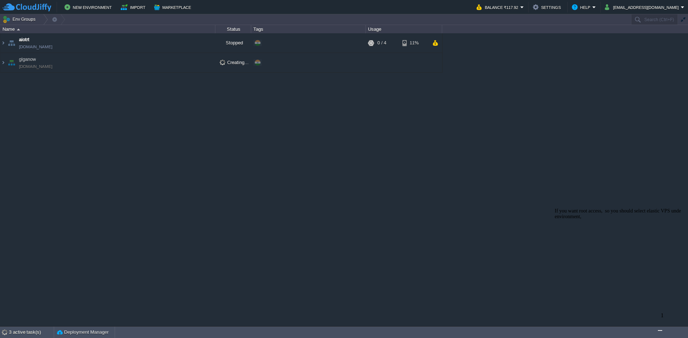
click at [660, 331] on img "Chat widget" at bounding box center [660, 331] width 0 height 0
click at [555, 117] on textarea at bounding box center [555, 117] width 0 height 0
type textarea "okay"
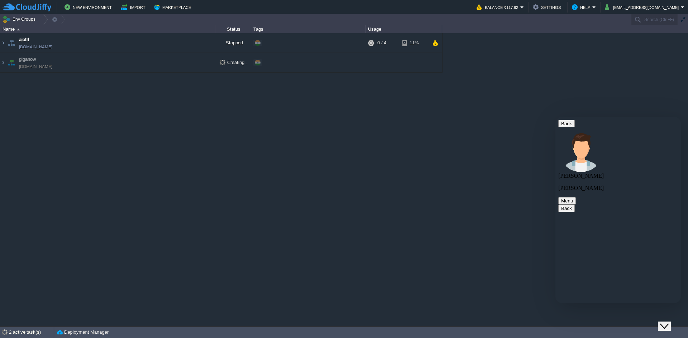
click at [668, 332] on td "2 active task(s) Deployment Manager" at bounding box center [344, 332] width 688 height 11
click at [668, 331] on td "2 active task(s) Deployment Manager" at bounding box center [344, 332] width 688 height 11
click at [668, 322] on icon "Close Chat This icon closes the chat window." at bounding box center [664, 326] width 9 height 9
